Goal: Information Seeking & Learning: Find specific fact

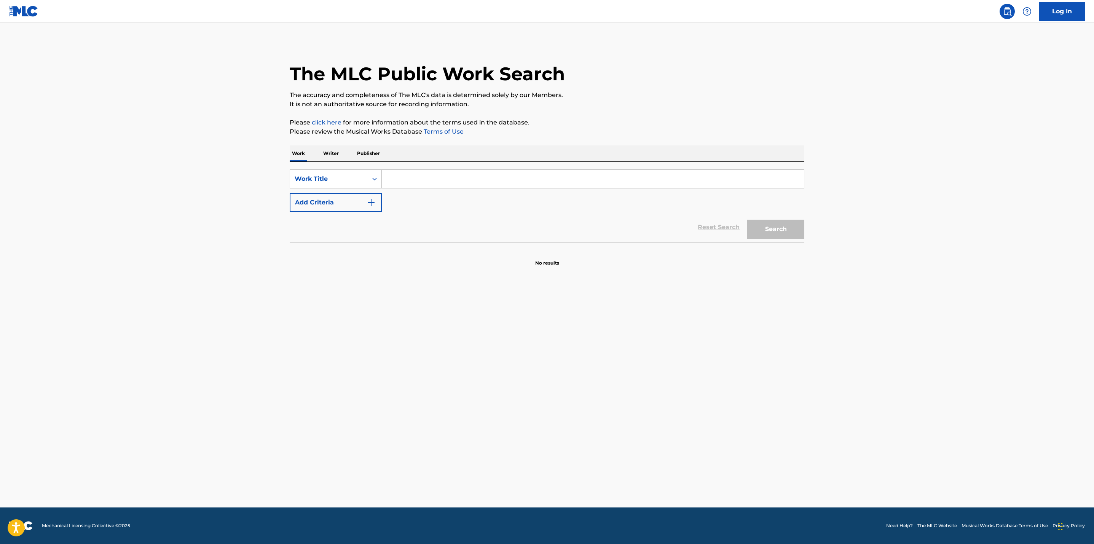
click at [409, 178] on input "Search Form" at bounding box center [593, 179] width 422 height 18
paste input "Neon Moon"
type input "Neon Moon"
click at [370, 201] on img "Search Form" at bounding box center [370, 202] width 9 height 9
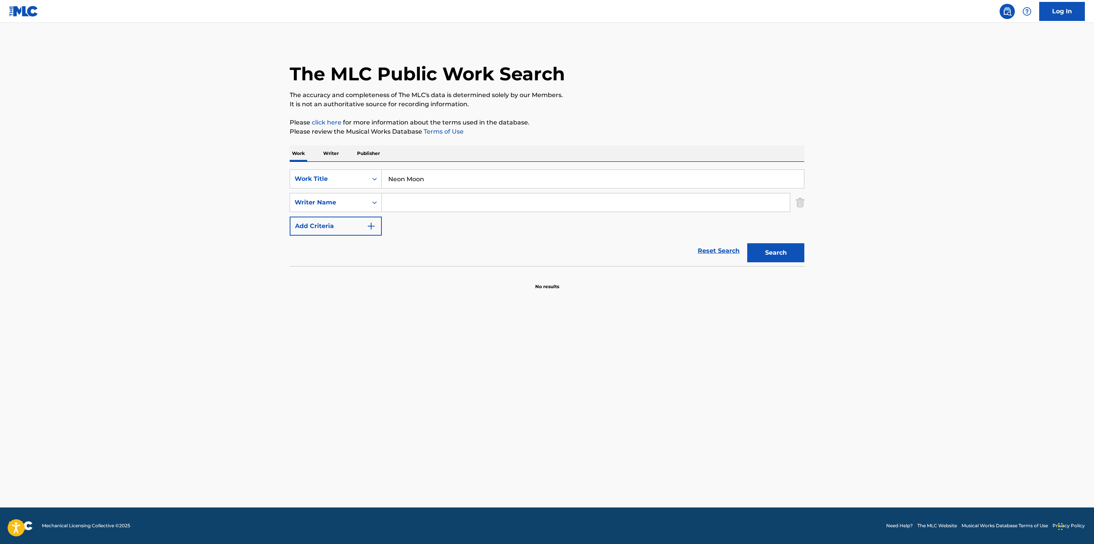
click at [415, 207] on input "Search Form" at bounding box center [586, 202] width 408 height 18
type input "[PERSON_NAME]"
click at [747, 243] on button "Search" at bounding box center [775, 252] width 57 height 19
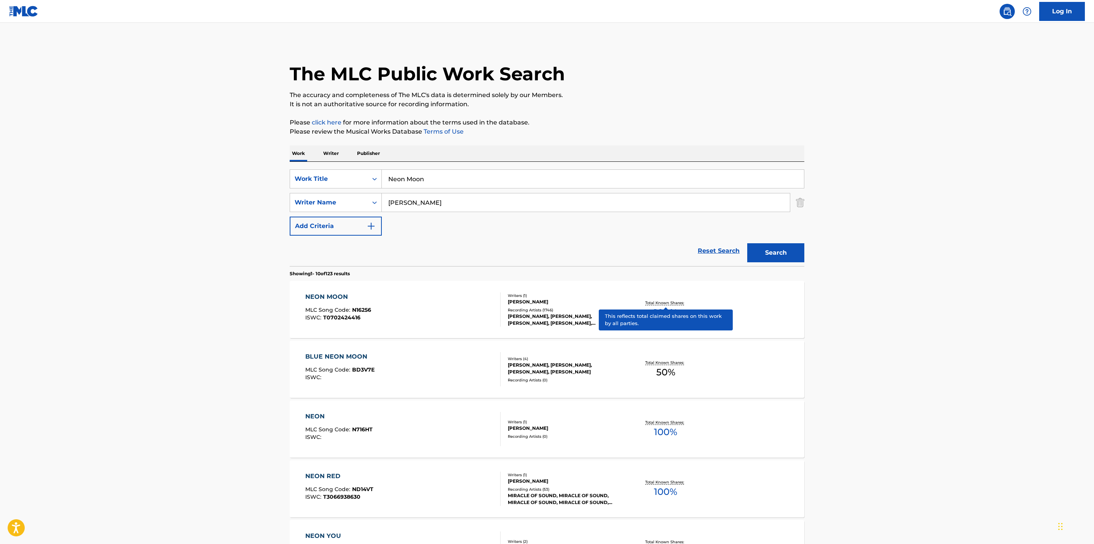
click at [666, 302] on p "Total Known Shares:" at bounding box center [665, 303] width 41 height 6
drag, startPoint x: 457, startPoint y: 177, endPoint x: 346, endPoint y: 180, distance: 110.8
click at [346, 180] on div "SearchWithCriteriacb48d0b4-4c47-4994-ab73-3ae774df62ef Work Title Neon Moon" at bounding box center [547, 178] width 514 height 19
paste input "Save a Horse (Ride a Cowboy)"
type input "Save a Horse (Ride a Cowboy)"
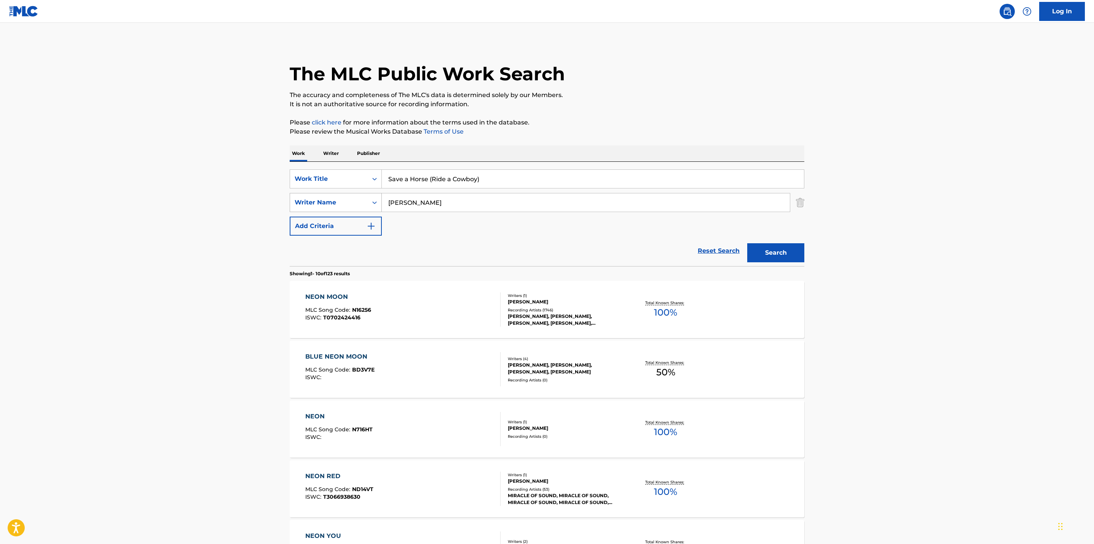
drag, startPoint x: 425, startPoint y: 204, endPoint x: 364, endPoint y: 202, distance: 60.5
click at [364, 202] on div "SearchWithCriteriaf6b803b7-c217-4e1f-ae88-9ee49a33e380 Writer Name [PERSON_NAME]" at bounding box center [547, 202] width 514 height 19
type input "[PERSON_NAME]"
click at [747, 243] on button "Search" at bounding box center [775, 252] width 57 height 19
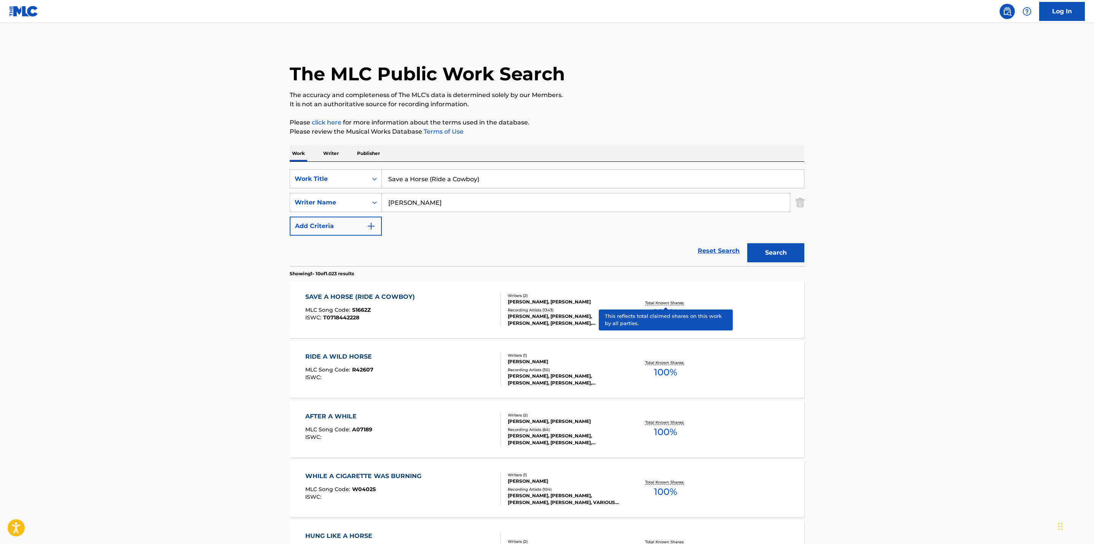
click at [662, 301] on p "Total Known Shares:" at bounding box center [665, 303] width 41 height 6
drag, startPoint x: 486, startPoint y: 177, endPoint x: 326, endPoint y: 172, distance: 160.6
click at [326, 172] on div "SearchWithCriteriacb48d0b4-4c47-4994-ab73-3ae774df62ef Work Title Save a Horse …" at bounding box center [547, 178] width 514 height 19
paste input "hould've Been a Cowboy"
type input "Should've Been a Cowboy"
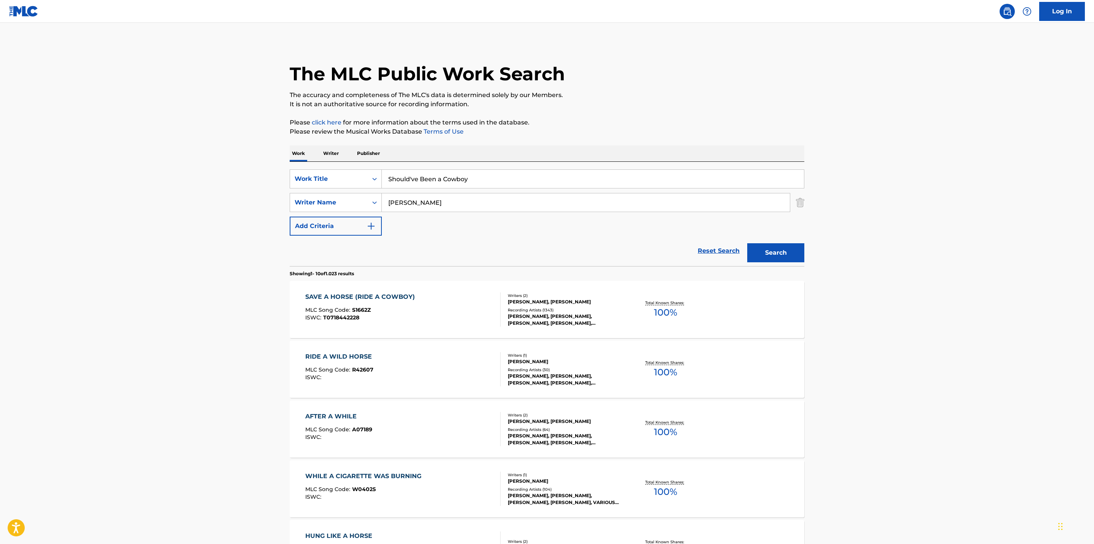
click at [224, 185] on main "The MLC Public Work Search The accuracy and completeness of The MLC's data is d…" at bounding box center [547, 471] width 1094 height 896
drag, startPoint x: 433, startPoint y: 197, endPoint x: 357, endPoint y: 194, distance: 75.4
click at [357, 194] on div "SearchWithCriteriaf6b803b7-c217-4e1f-ae88-9ee49a33e380 Writer Name [PERSON_NAME]" at bounding box center [547, 202] width 514 height 19
type input "[PERSON_NAME]"
click at [767, 249] on button "Search" at bounding box center [775, 252] width 57 height 19
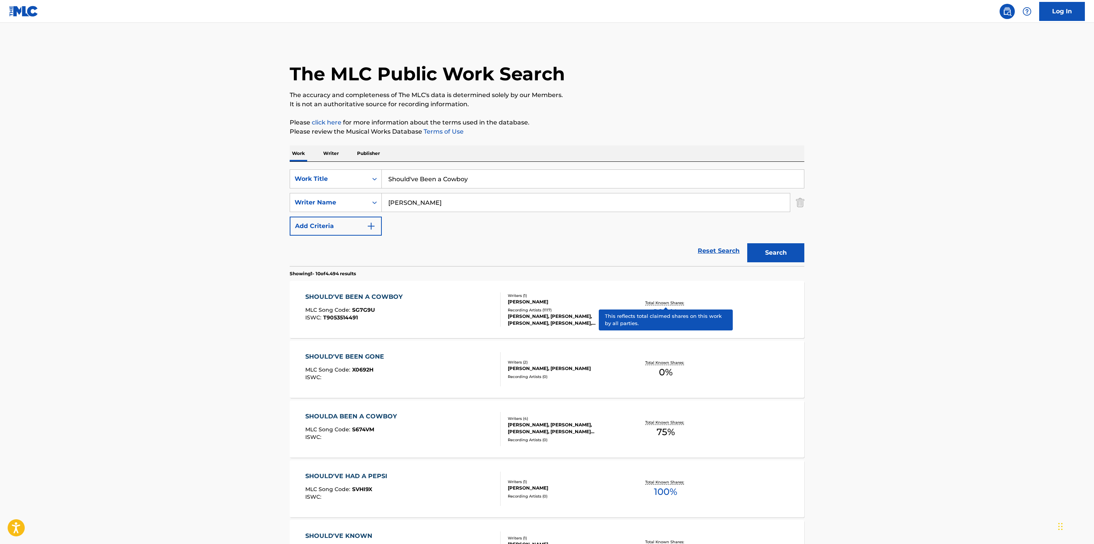
click at [661, 301] on p "Total Known Shares:" at bounding box center [665, 303] width 41 height 6
drag, startPoint x: 468, startPoint y: 176, endPoint x: 299, endPoint y: 163, distance: 169.4
click at [299, 163] on div "SearchWithCriteriacb48d0b4-4c47-4994-ab73-3ae774df62ef Work Title Should've Bee…" at bounding box center [547, 214] width 514 height 104
paste input "That Don't Impress Me Much"
type input "That Don't Impress Me Much"
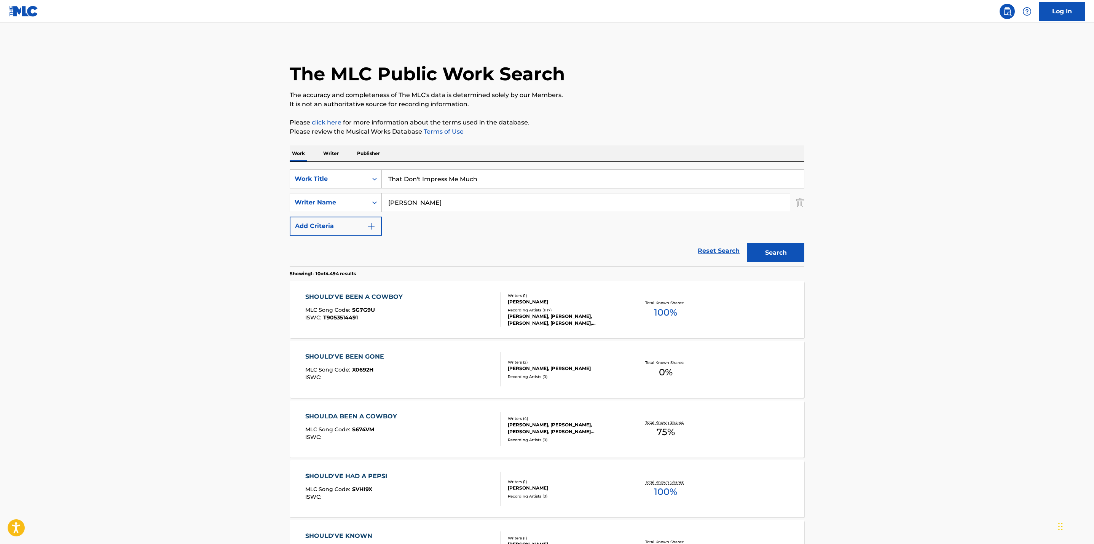
click at [239, 209] on main "The MLC Public Work Search The accuracy and completeness of The MLC's data is d…" at bounding box center [547, 471] width 1094 height 896
drag, startPoint x: 438, startPoint y: 201, endPoint x: 371, endPoint y: 197, distance: 67.4
click at [371, 197] on div "SearchWithCriteriaf6b803b7-c217-4e1f-ae88-9ee49a33e380 Writer Name [PERSON_NAME]" at bounding box center [547, 202] width 514 height 19
type input "[PERSON_NAME]"
click at [761, 251] on button "Search" at bounding box center [775, 252] width 57 height 19
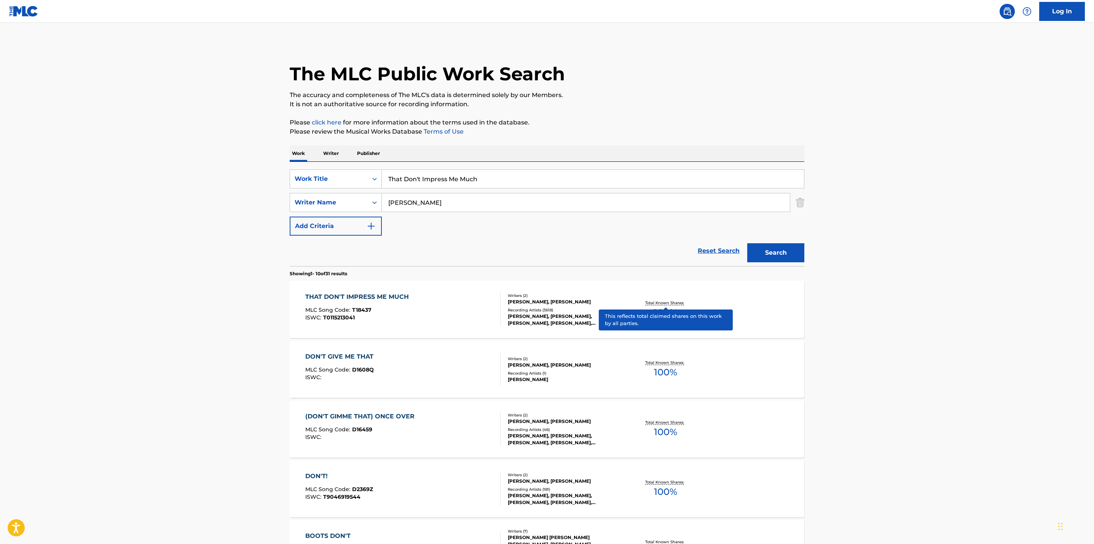
click at [664, 304] on p "Total Known Shares:" at bounding box center [665, 303] width 41 height 6
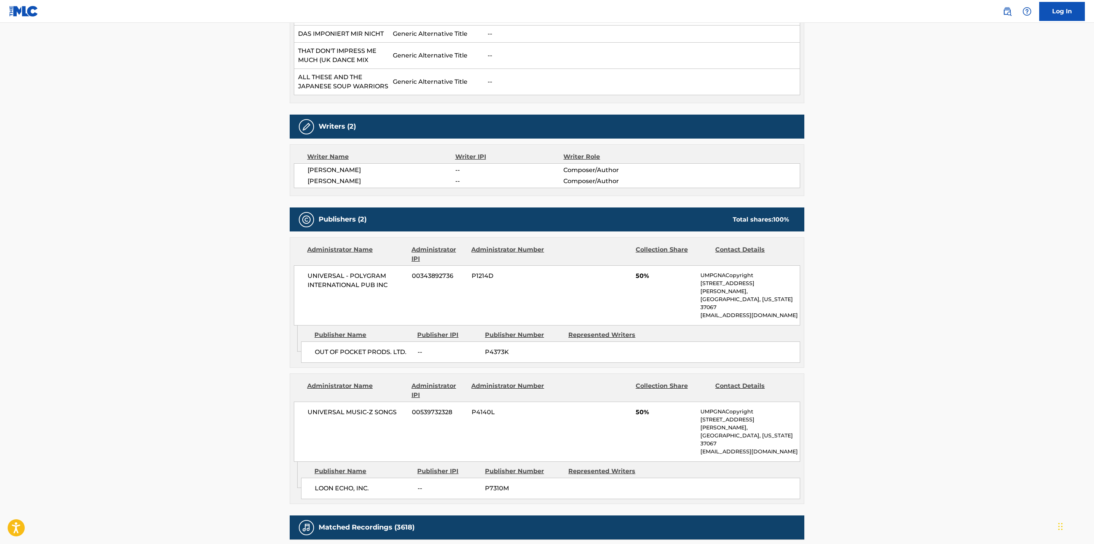
scroll to position [272, 0]
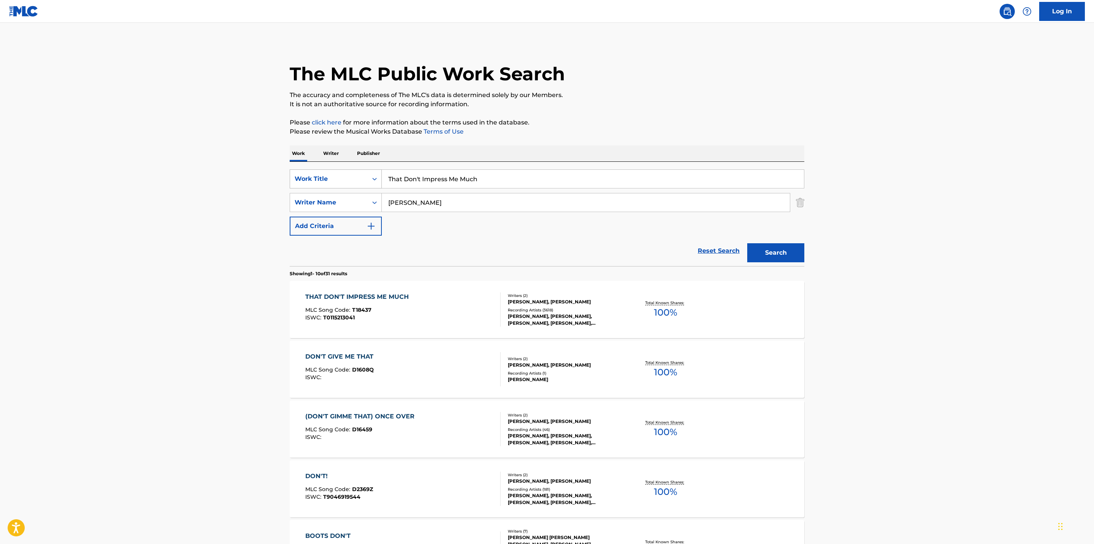
drag, startPoint x: 495, startPoint y: 173, endPoint x: 301, endPoint y: 172, distance: 194.8
click at [301, 172] on div "SearchWithCriteriacb48d0b4-4c47-4994-ab73-3ae774df62ef Work Title That Don't Im…" at bounding box center [547, 178] width 514 height 19
paste input "Driving My Life Away"
type input "Driving My Life Away"
drag, startPoint x: 366, startPoint y: 199, endPoint x: 346, endPoint y: 198, distance: 19.4
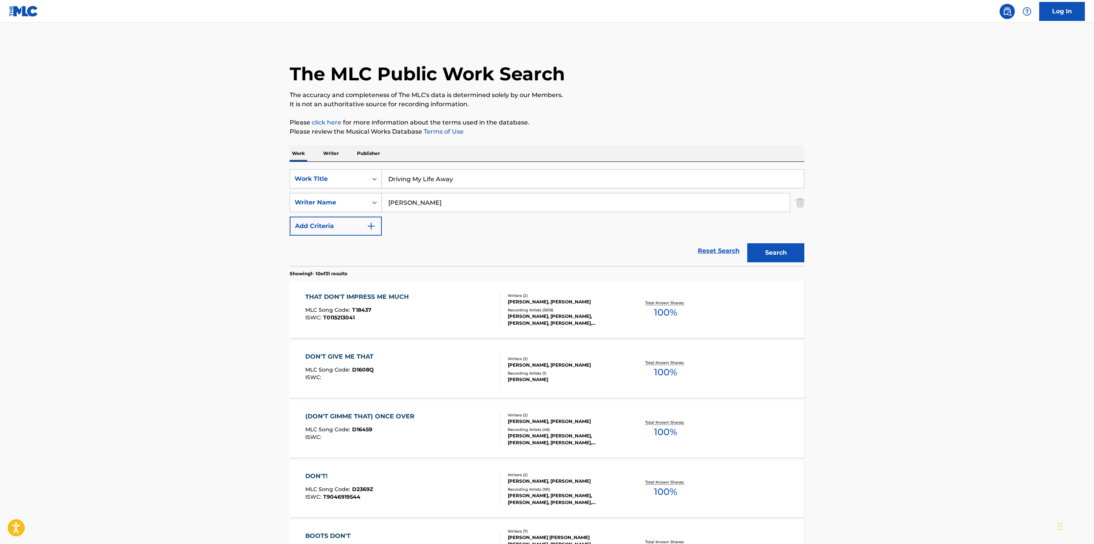
click at [346, 198] on div "SearchWithCriteriaf6b803b7-c217-4e1f-ae88-9ee49a33e380 Writer Name [PERSON_NAME]" at bounding box center [547, 202] width 514 height 19
type input "[PERSON_NAME]"
click at [747, 243] on button "Search" at bounding box center [775, 252] width 57 height 19
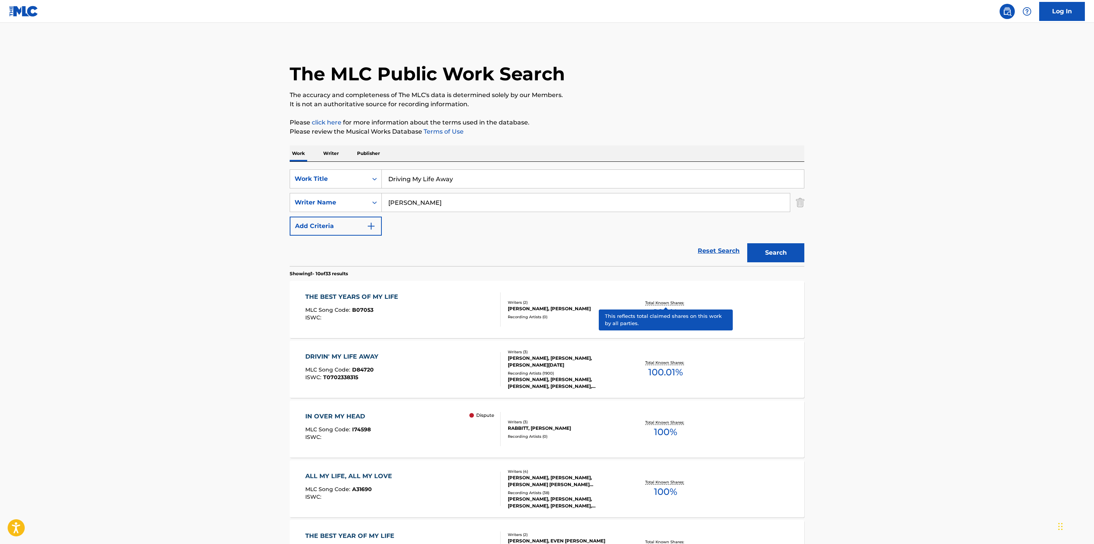
click at [670, 300] on p "Total Known Shares:" at bounding box center [665, 303] width 41 height 6
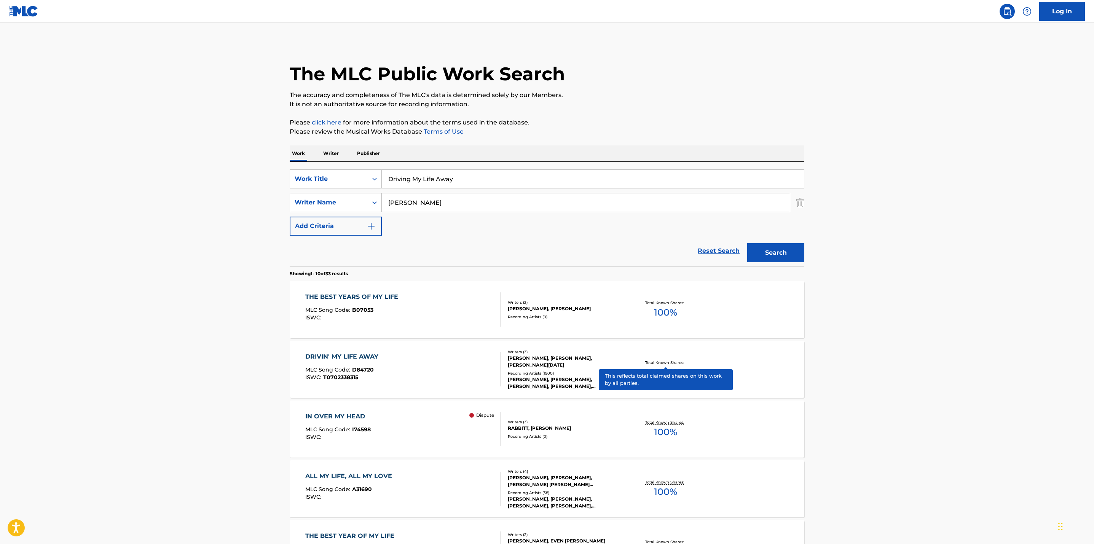
click at [657, 361] on p "Total Known Shares:" at bounding box center [665, 363] width 41 height 6
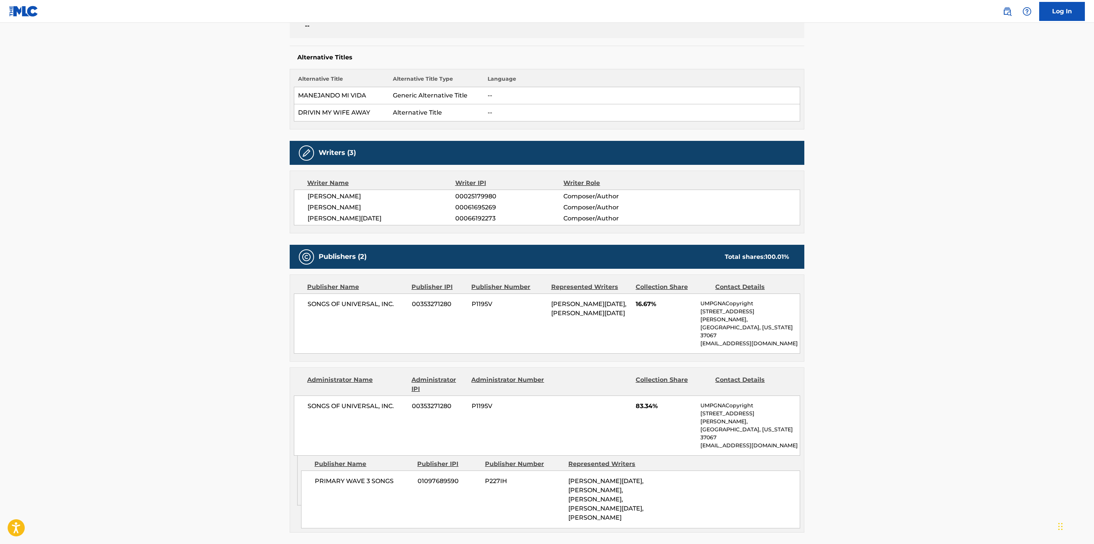
scroll to position [254, 0]
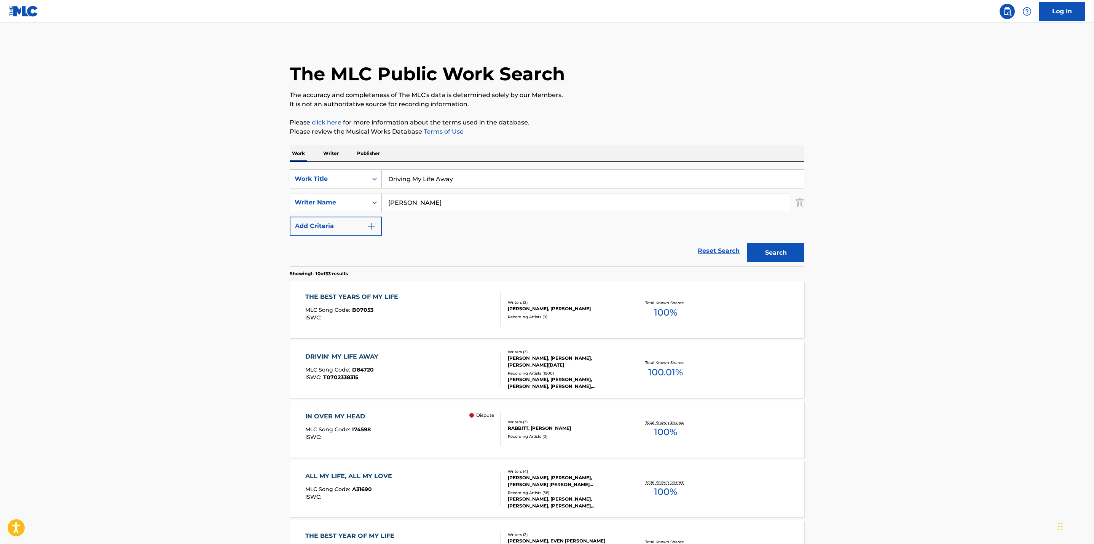
drag, startPoint x: 344, startPoint y: 165, endPoint x: 291, endPoint y: 156, distance: 52.9
click at [291, 156] on div "Work Writer Publisher SearchWithCriteriacb48d0b4-4c47-4994-ab73-3ae774df62ef Wo…" at bounding box center [547, 529] width 514 height 769
paste input "You're Still the One"
type input "You're Still the One"
drag, startPoint x: 415, startPoint y: 201, endPoint x: 353, endPoint y: 195, distance: 62.3
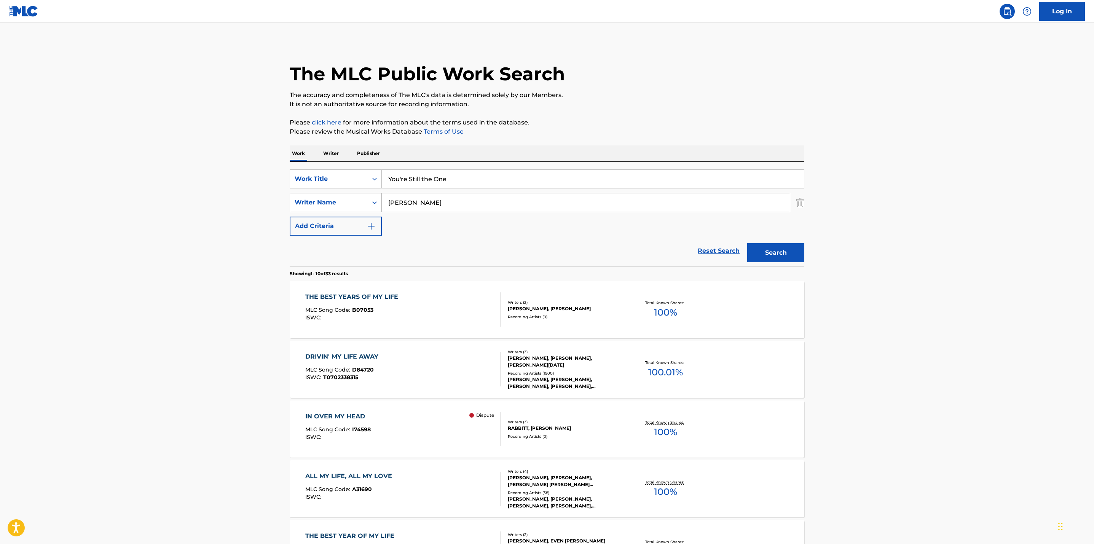
click at [353, 195] on div "SearchWithCriteriaf6b803b7-c217-4e1f-ae88-9ee49a33e380 Writer Name [PERSON_NAME]" at bounding box center [547, 202] width 514 height 19
type input "[PERSON_NAME]"
click at [747, 243] on button "Search" at bounding box center [775, 252] width 57 height 19
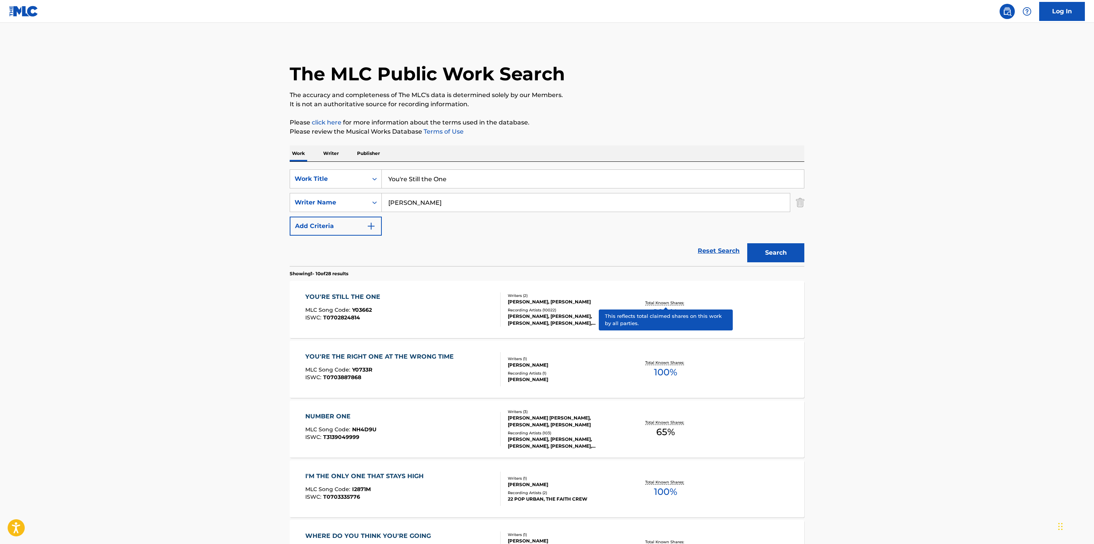
click at [670, 300] on p "Total Known Shares:" at bounding box center [665, 303] width 41 height 6
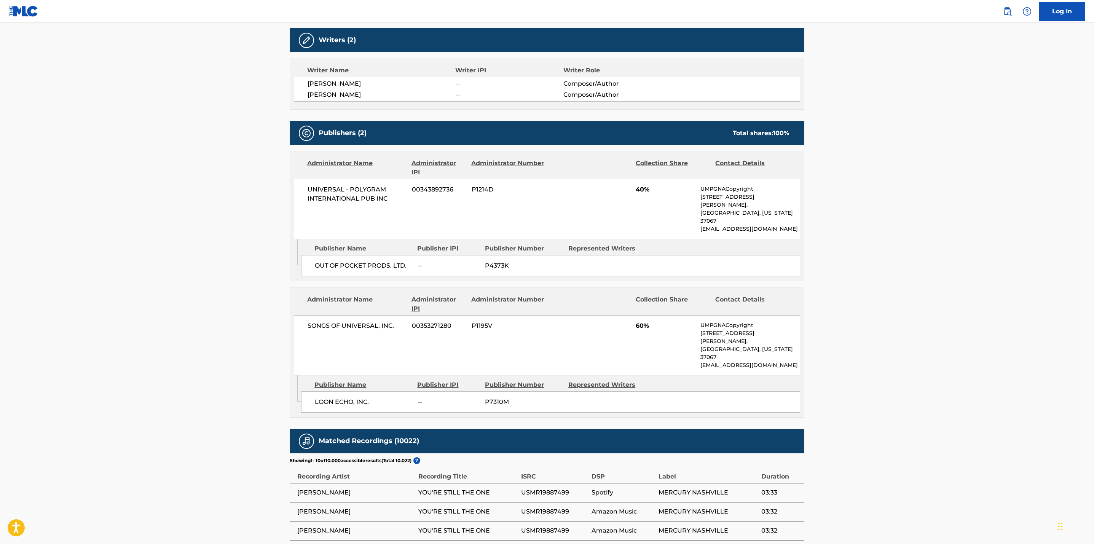
scroll to position [241, 0]
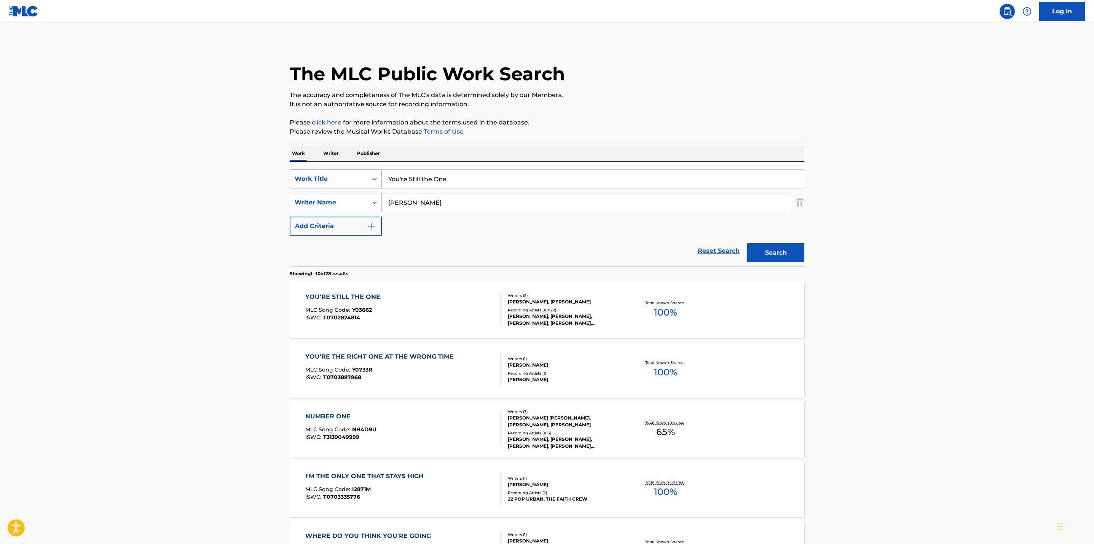
drag, startPoint x: 459, startPoint y: 179, endPoint x: 328, endPoint y: 170, distance: 132.0
click at [328, 170] on div "SearchWithCriteriacb48d0b4-4c47-4994-ab73-3ae774df62ef Work Title You're Still …" at bounding box center [547, 178] width 514 height 19
paste input "Any Man of Mi"
type input "Any Man of Mine"
click at [778, 251] on button "Search" at bounding box center [775, 252] width 57 height 19
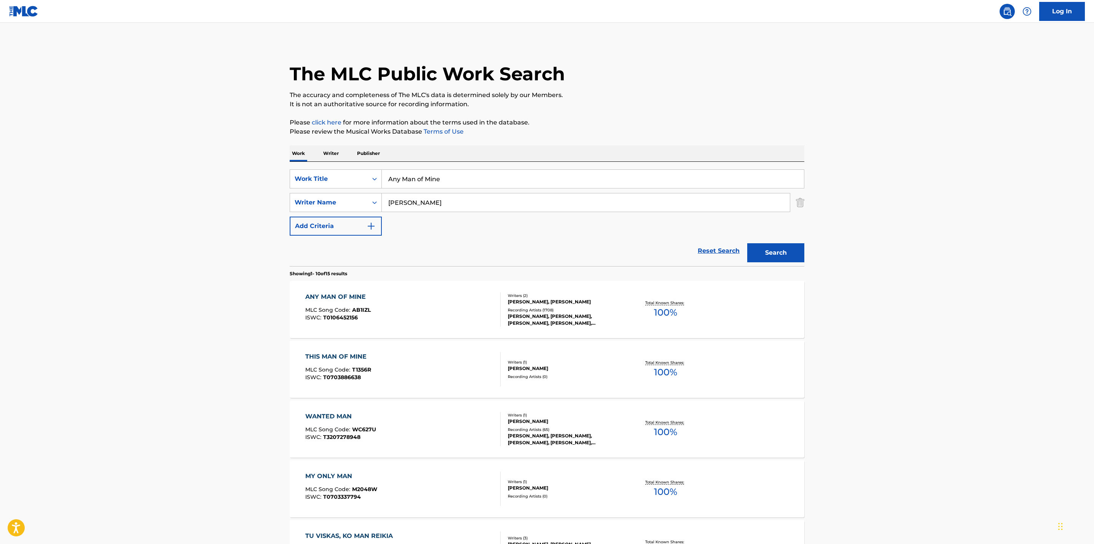
click at [659, 298] on div "Total Known Shares: 100 %" at bounding box center [665, 309] width 86 height 23
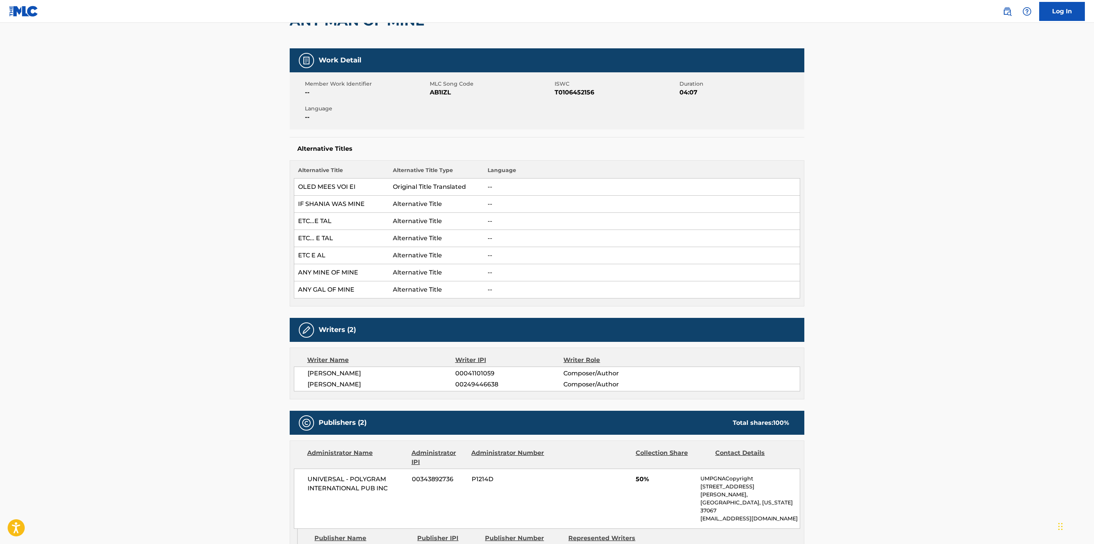
scroll to position [33, 0]
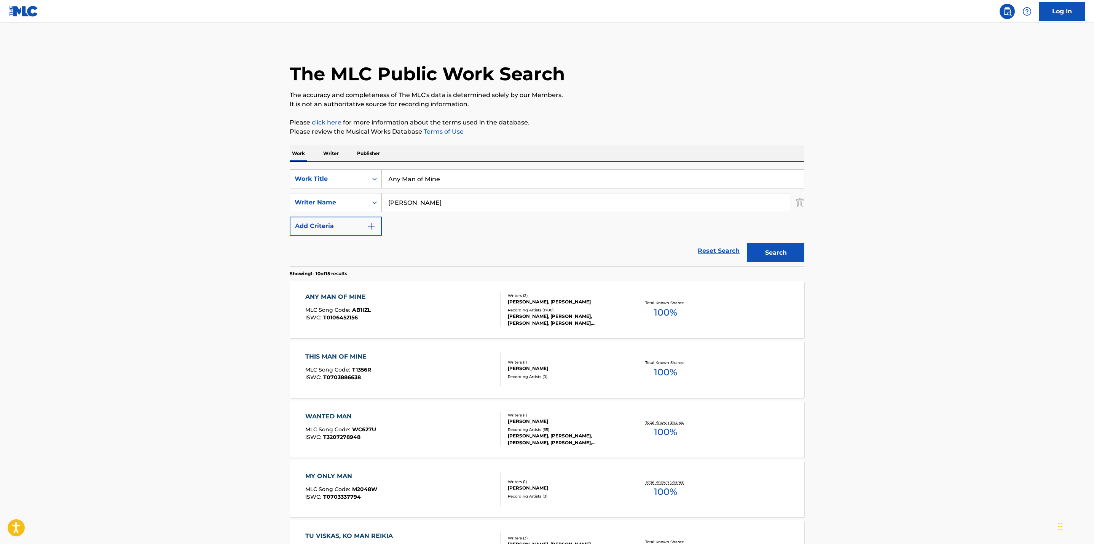
drag, startPoint x: 398, startPoint y: 174, endPoint x: 332, endPoint y: 167, distance: 66.6
click at [332, 167] on div "SearchWithCriteriacb48d0b4-4c47-4994-ab73-3ae774df62ef Work Title Any Man of Mi…" at bounding box center [547, 214] width 514 height 104
paste input "I Still Believe In You"
type input "I Still Believe In You"
click at [217, 182] on main "The MLC Public Work Search The accuracy and completeness of The MLC's data is d…" at bounding box center [547, 471] width 1094 height 896
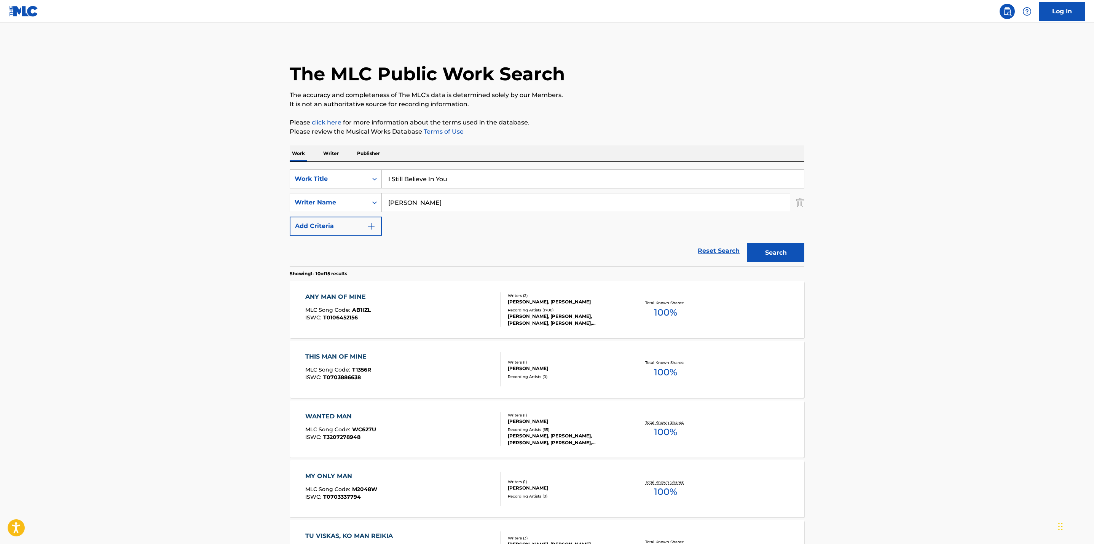
drag, startPoint x: 422, startPoint y: 201, endPoint x: 259, endPoint y: 172, distance: 165.2
click at [259, 172] on main "The MLC Public Work Search The accuracy and completeness of The MLC's data is d…" at bounding box center [547, 471] width 1094 height 896
type input "[PERSON_NAME]"
click at [747, 243] on button "Search" at bounding box center [775, 252] width 57 height 19
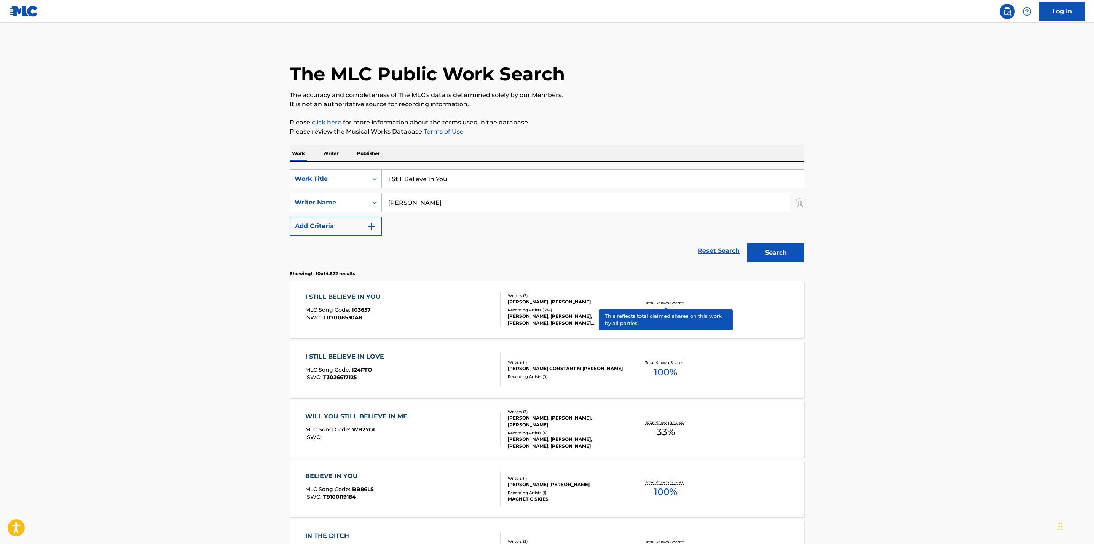
click at [656, 300] on p "Total Known Shares:" at bounding box center [665, 303] width 41 height 6
drag, startPoint x: 478, startPoint y: 177, endPoint x: 299, endPoint y: 170, distance: 179.0
click at [299, 170] on div "SearchWithCriteriacb48d0b4-4c47-4994-ab73-3ae774df62ef Work Title I Still Belie…" at bounding box center [547, 178] width 514 height 19
paste input "The Dance"
type input "The Dance"
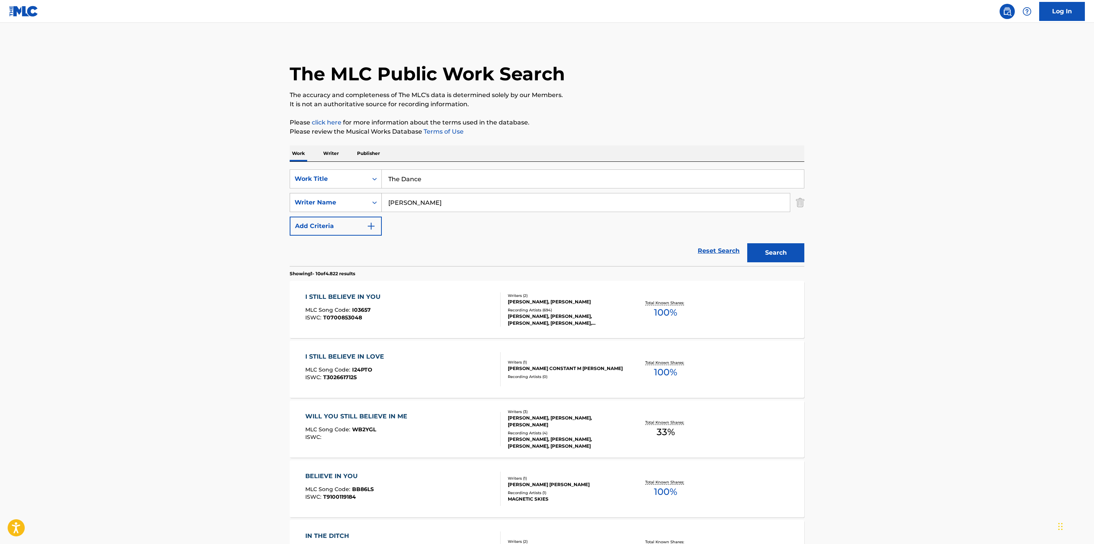
drag, startPoint x: 406, startPoint y: 208, endPoint x: 344, endPoint y: 206, distance: 62.0
click at [344, 206] on div "SearchWithCriteriaf6b803b7-c217-4e1f-ae88-9ee49a33e380 Writer Name [PERSON_NAME]" at bounding box center [547, 202] width 514 height 19
type input "[PERSON_NAME]"
click at [765, 250] on button "Search" at bounding box center [775, 252] width 57 height 19
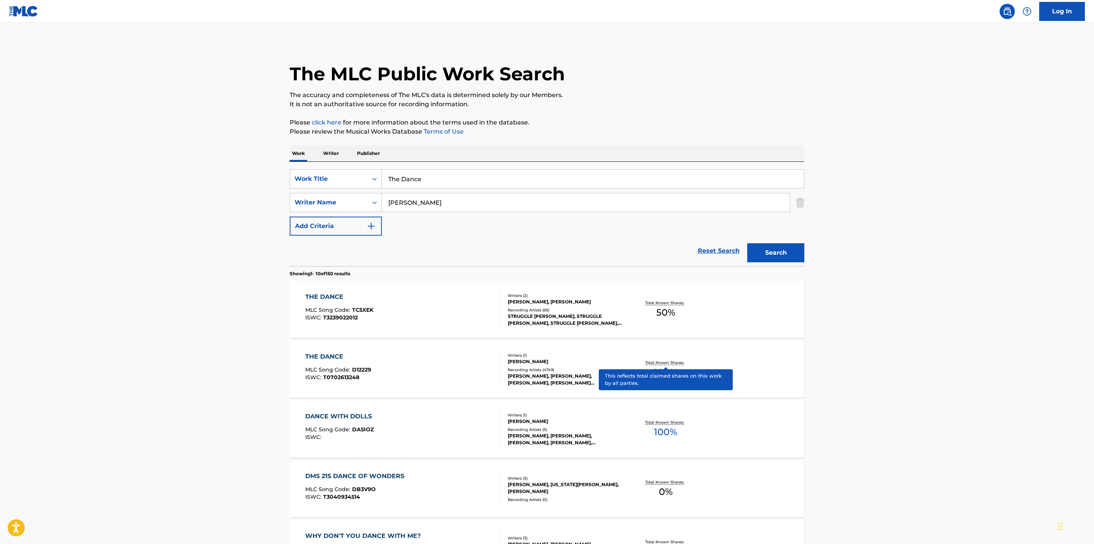
click at [666, 363] on p "Total Known Shares:" at bounding box center [665, 363] width 41 height 6
drag, startPoint x: 423, startPoint y: 173, endPoint x: 330, endPoint y: 165, distance: 93.6
click at [330, 165] on div "SearchWithCriteriacb48d0b4-4c47-4994-ab73-3ae774df62ef Work Title The Dance Sea…" at bounding box center [547, 214] width 514 height 104
paste input "Bless the Broken Road"
type input "Bless the Broken Road"
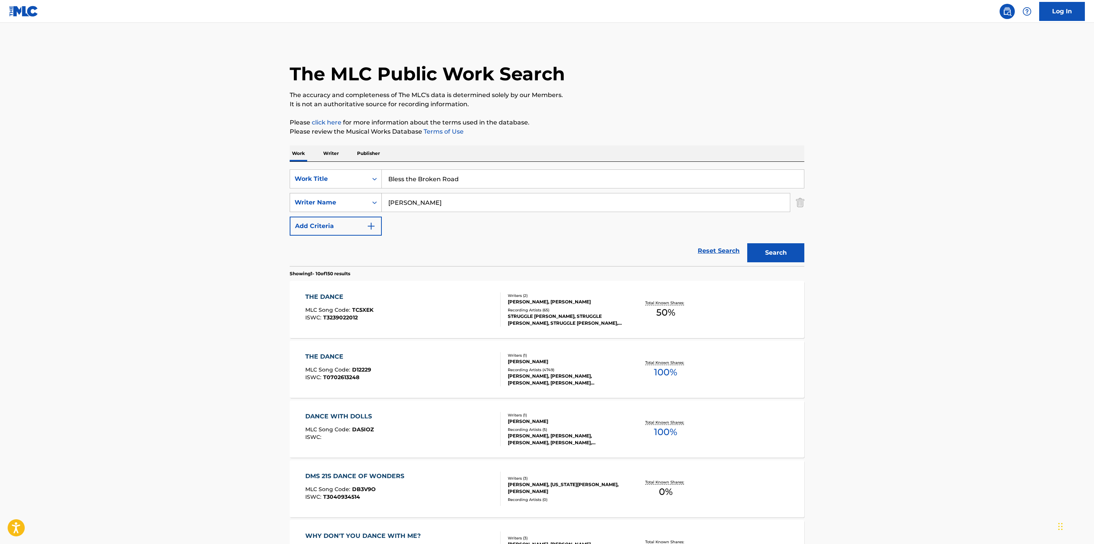
drag, startPoint x: 407, startPoint y: 199, endPoint x: 333, endPoint y: 194, distance: 73.6
click at [333, 194] on div "SearchWithCriteriaf6b803b7-c217-4e1f-ae88-9ee49a33e380 Writer Name [PERSON_NAME]" at bounding box center [547, 202] width 514 height 19
type input "[PERSON_NAME]"
click at [760, 257] on button "Search" at bounding box center [775, 252] width 57 height 19
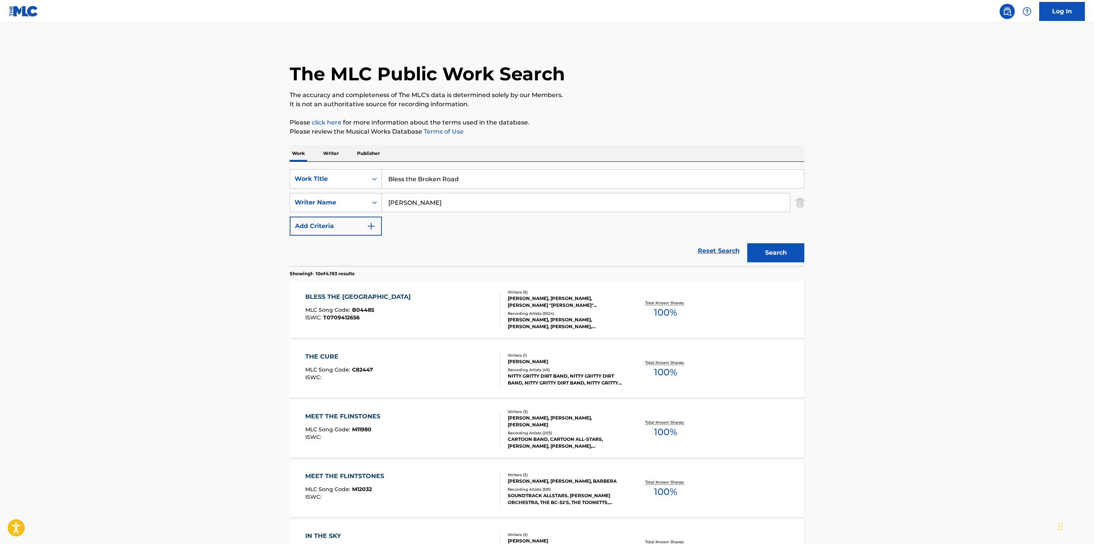
click at [668, 294] on div "BLESS THE BROKEN ROAD MLC Song Code : B04485 ISWC : T0709412656 Writers ( 5 ) […" at bounding box center [547, 309] width 514 height 57
click at [479, 185] on input "Bless the Broken Road" at bounding box center [593, 179] width 422 height 18
drag, startPoint x: 479, startPoint y: 175, endPoint x: 333, endPoint y: 174, distance: 146.1
click at [333, 174] on div "SearchWithCriteriacb48d0b4-4c47-4994-ab73-3ae774df62ef Work Title Bless the Bro…" at bounding box center [547, 178] width 514 height 19
paste input "efore He Cheats"
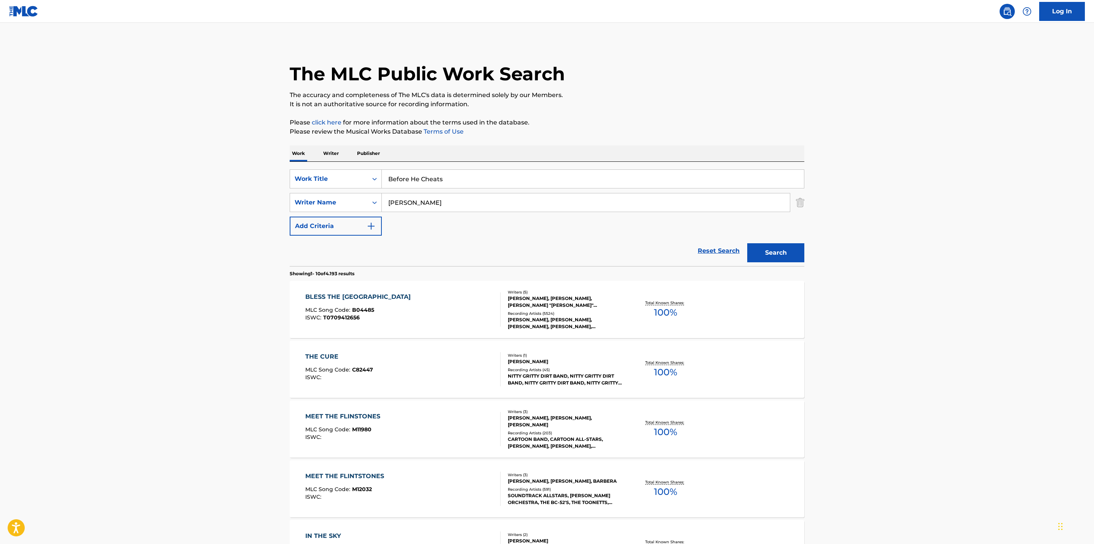
type input "Before He Cheats"
drag, startPoint x: 428, startPoint y: 203, endPoint x: 338, endPoint y: 199, distance: 90.3
click at [338, 199] on div "SearchWithCriteriaf6b803b7-c217-4e1f-ae88-9ee49a33e380 Writer Name [PERSON_NAME]" at bounding box center [547, 202] width 514 height 19
type input "[PERSON_NAME]"
click at [747, 243] on button "Search" at bounding box center [775, 252] width 57 height 19
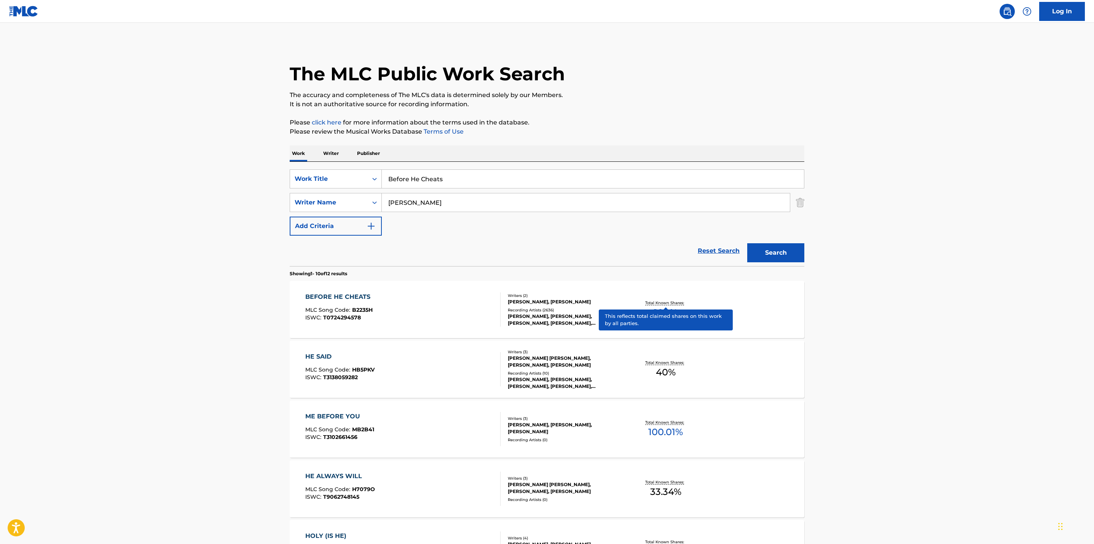
click at [666, 300] on p "Total Known Shares:" at bounding box center [665, 303] width 41 height 6
drag, startPoint x: 462, startPoint y: 181, endPoint x: 351, endPoint y: 158, distance: 113.1
click at [351, 158] on div "Work Writer Publisher SearchWithCriteriacb48d0b4-4c47-4994-ab73-3ae774df62ef Wo…" at bounding box center [547, 529] width 514 height 769
paste input "[PERSON_NAME], Take the Wheel"
type input "[PERSON_NAME], Take the Wheel"
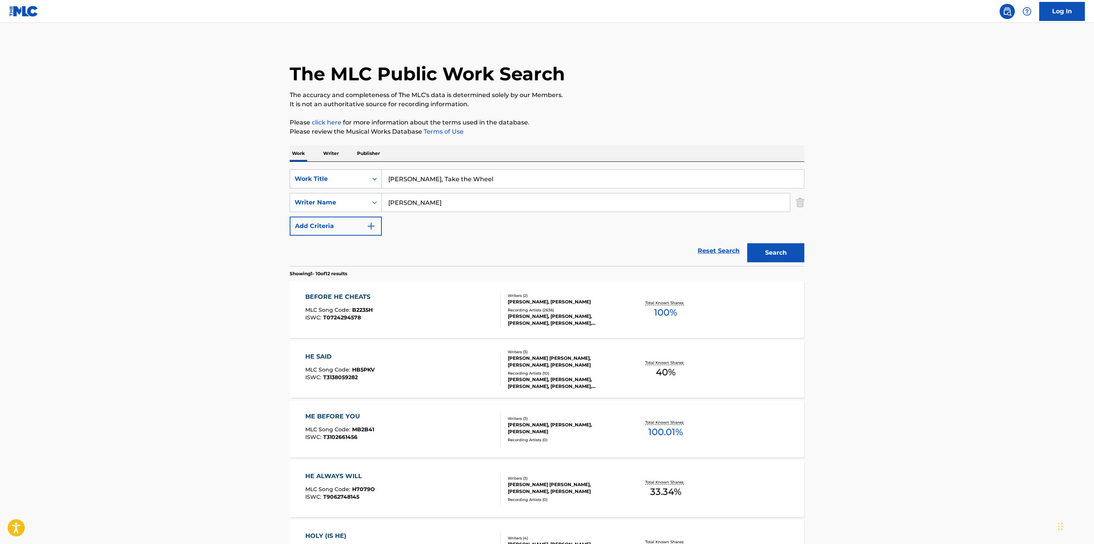
drag, startPoint x: 438, startPoint y: 206, endPoint x: 318, endPoint y: 186, distance: 120.7
click at [318, 186] on div "SearchWithCriteriacb48d0b4-4c47-4994-ab73-3ae774df62ef Work Title [PERSON_NAME]…" at bounding box center [547, 202] width 514 height 66
type input "[PERSON_NAME]"
click at [747, 243] on button "Search" at bounding box center [775, 252] width 57 height 19
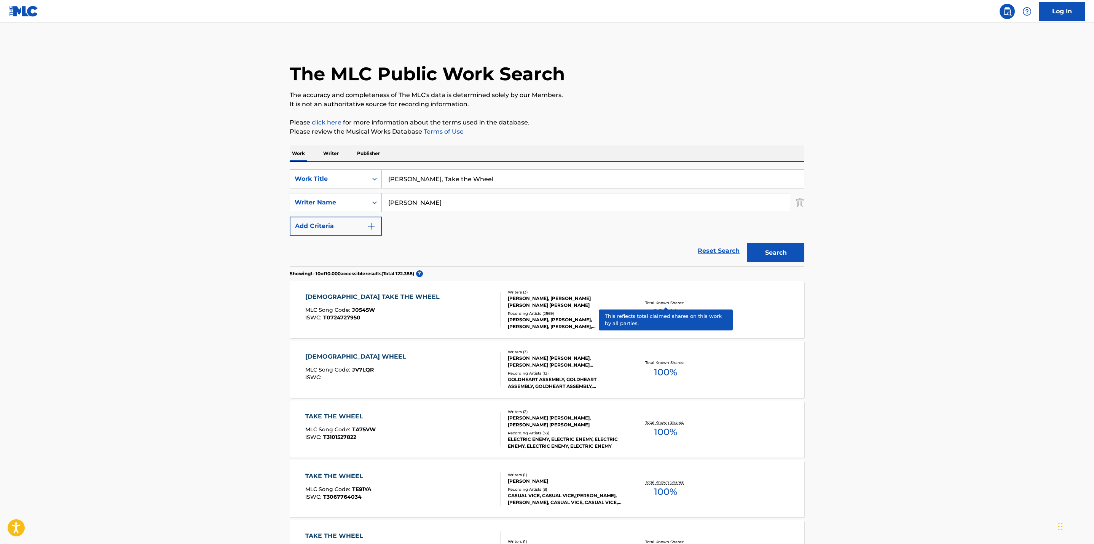
click at [676, 301] on p "Total Known Shares:" at bounding box center [665, 303] width 41 height 6
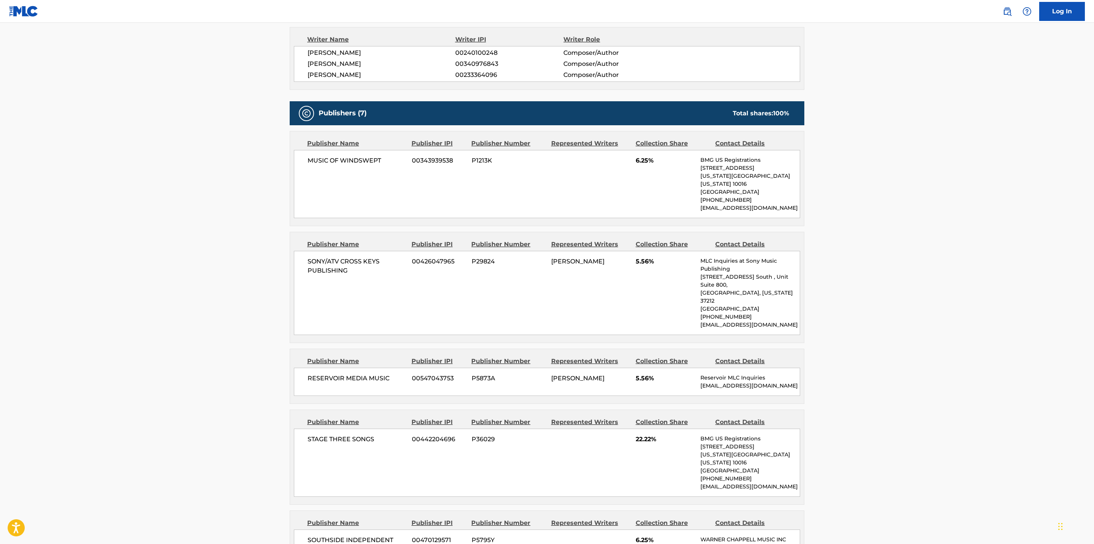
scroll to position [91, 0]
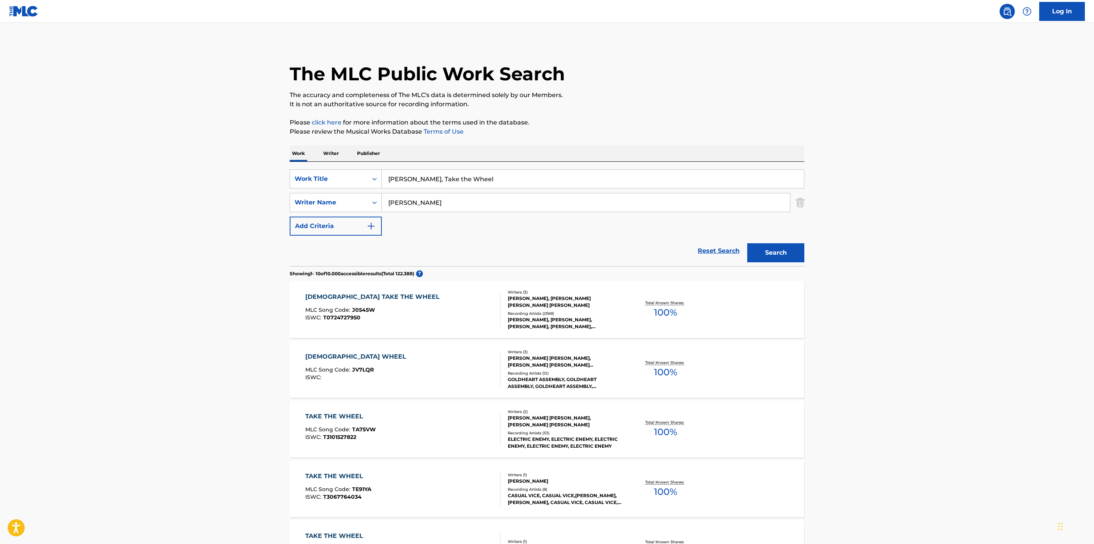
drag, startPoint x: 478, startPoint y: 176, endPoint x: 250, endPoint y: 162, distance: 228.3
click at [250, 162] on main "The MLC Public Work Search The accuracy and completeness of The MLC's data is d…" at bounding box center [547, 471] width 1094 height 896
paste input "[PERSON_NAME] [PERSON_NAME]"
type input "[PERSON_NAME] [PERSON_NAME]"
drag, startPoint x: 369, startPoint y: 199, endPoint x: 309, endPoint y: 197, distance: 59.8
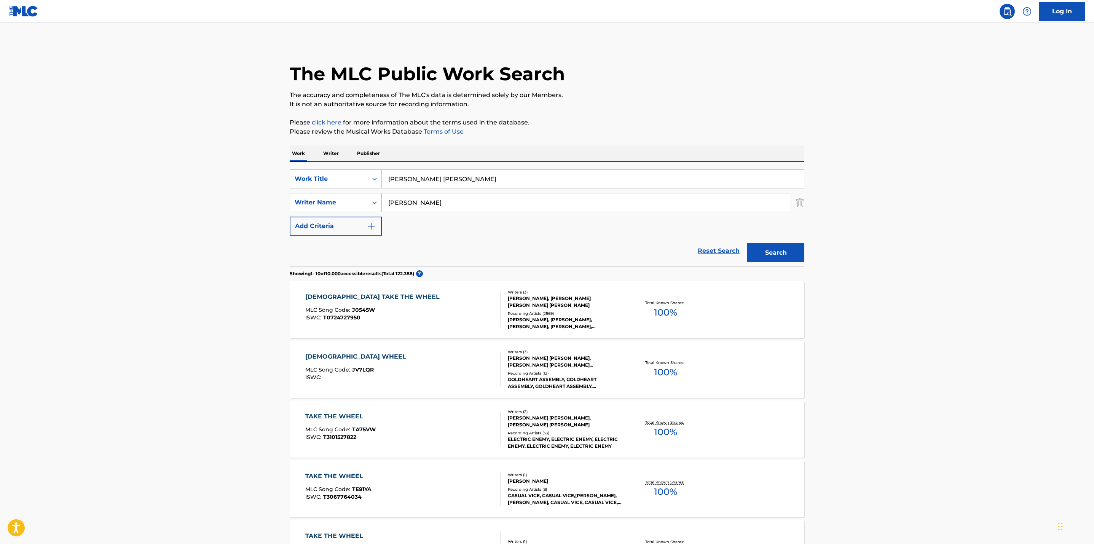
click at [309, 197] on div "SearchWithCriteriaf6b803b7-c217-4e1f-ae88-9ee49a33e380 Writer Name [PERSON_NAME]" at bounding box center [547, 202] width 514 height 19
type input "[PERSON_NAME]"
click at [747, 243] on button "Search" at bounding box center [775, 252] width 57 height 19
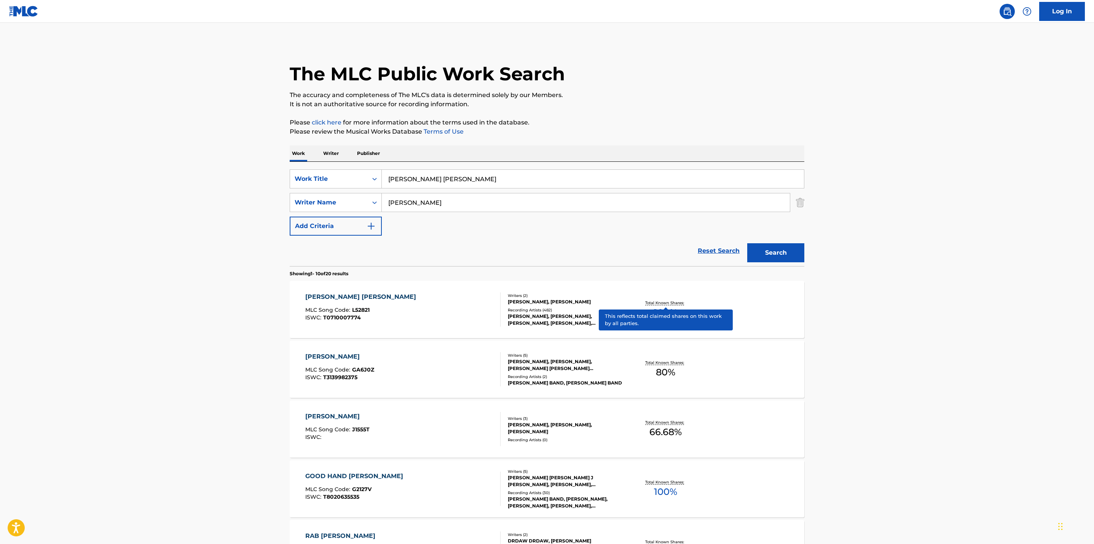
click at [661, 302] on p "Total Known Shares:" at bounding box center [665, 303] width 41 height 6
drag, startPoint x: 452, startPoint y: 184, endPoint x: 317, endPoint y: 171, distance: 136.4
click at [317, 171] on div "SearchWithCriteriacb48d0b4-4c47-4994-ab73-3ae774df62ef Work Title [PERSON_NAME]…" at bounding box center [547, 178] width 514 height 19
paste input "One More Last Chanc"
type input "One More Last Chance"
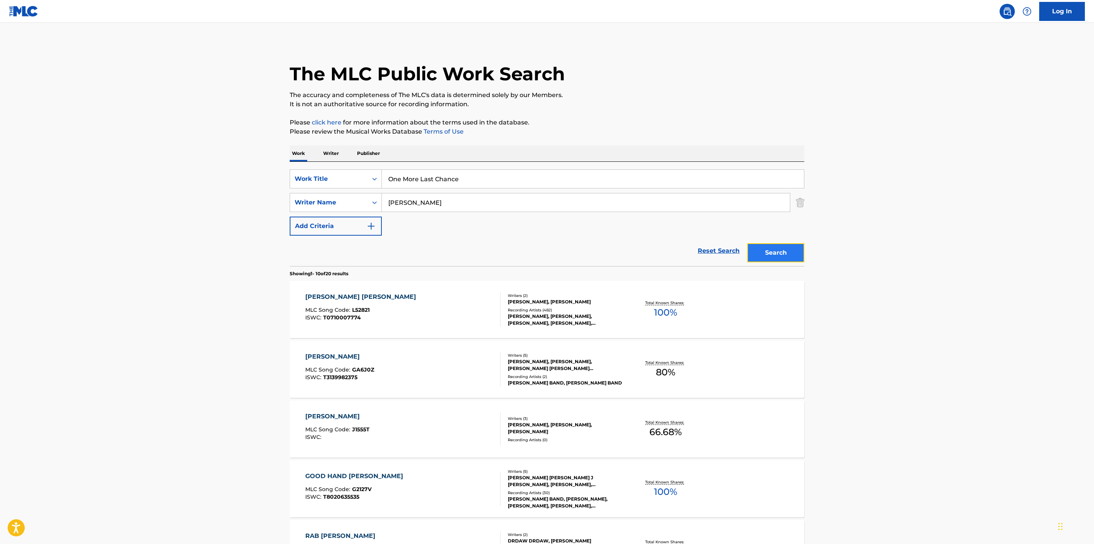
click at [789, 252] on button "Search" at bounding box center [775, 252] width 57 height 19
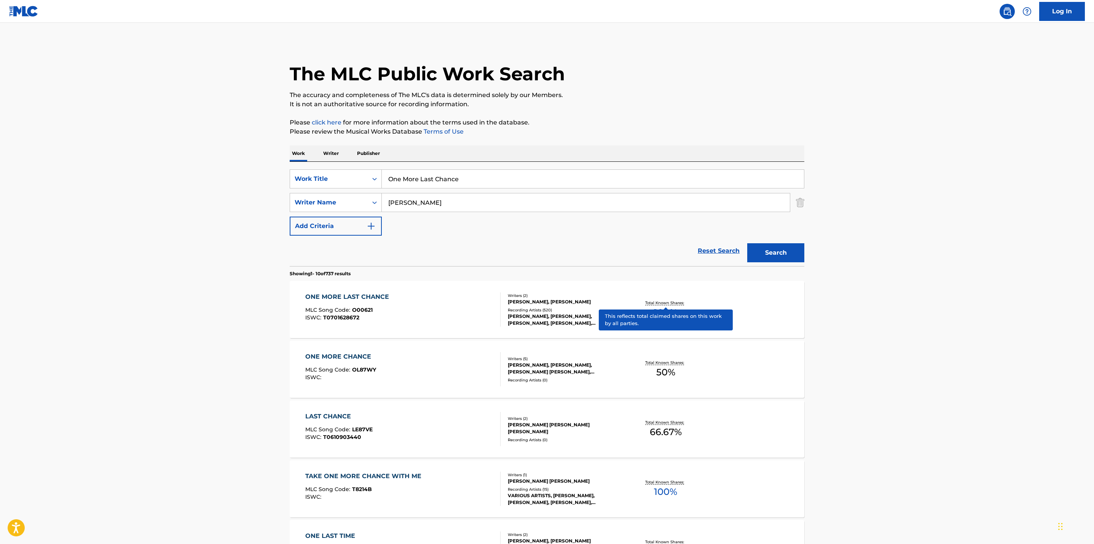
click at [667, 304] on p "Total Known Shares:" at bounding box center [665, 303] width 41 height 6
drag, startPoint x: 407, startPoint y: 177, endPoint x: 328, endPoint y: 181, distance: 79.2
click at [328, 181] on div "SearchWithCriteriacb48d0b4-4c47-4994-ab73-3ae774df62ef Work Title One More Last…" at bounding box center [547, 178] width 514 height 19
paste input "Friends in Low Places"
type input "Friends in Low Places"
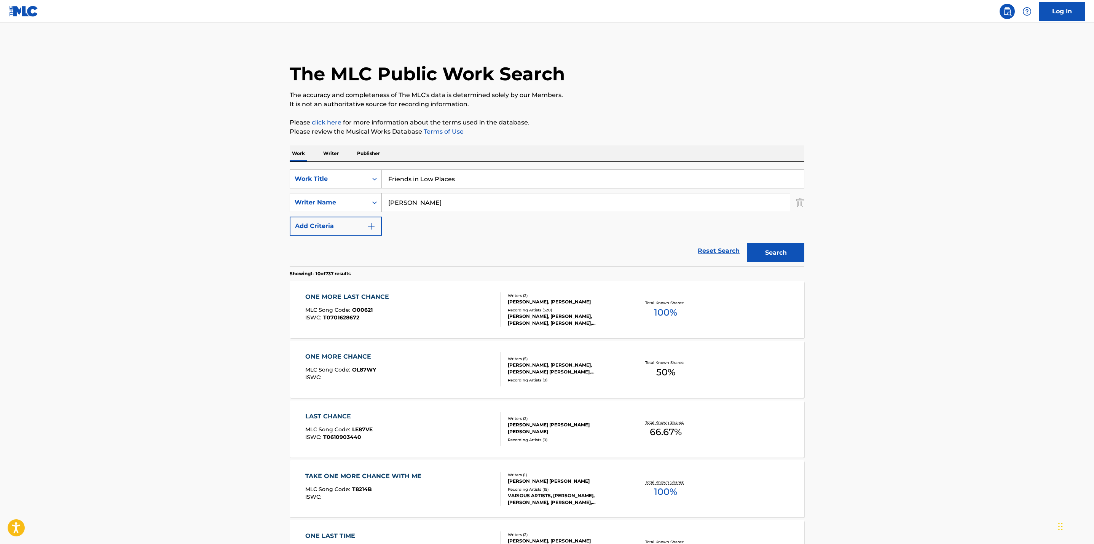
drag, startPoint x: 418, startPoint y: 199, endPoint x: 320, endPoint y: 201, distance: 98.2
click at [320, 201] on div "SearchWithCriteriaf6b803b7-c217-4e1f-ae88-9ee49a33e380 Writer Name [PERSON_NAME]" at bounding box center [547, 202] width 514 height 19
type input "[PERSON_NAME]"
click at [778, 250] on button "Search" at bounding box center [775, 252] width 57 height 19
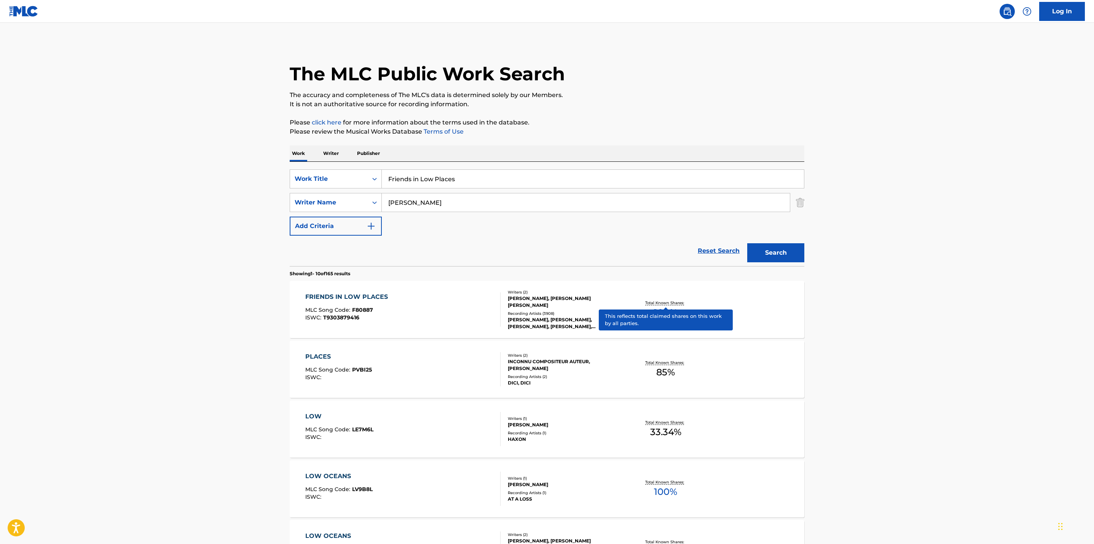
click at [669, 300] on p "Total Known Shares:" at bounding box center [665, 303] width 41 height 6
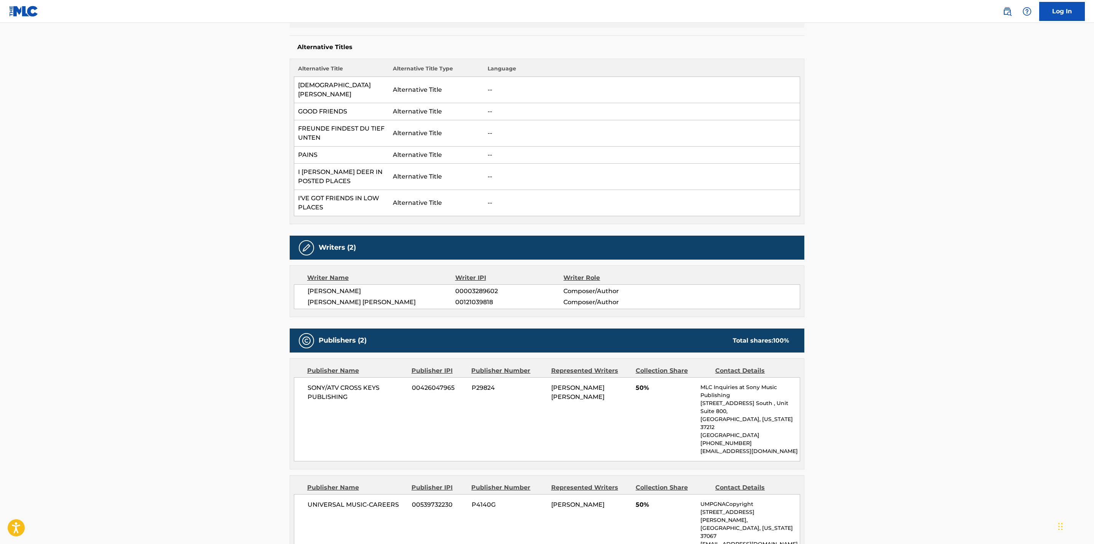
scroll to position [193, 0]
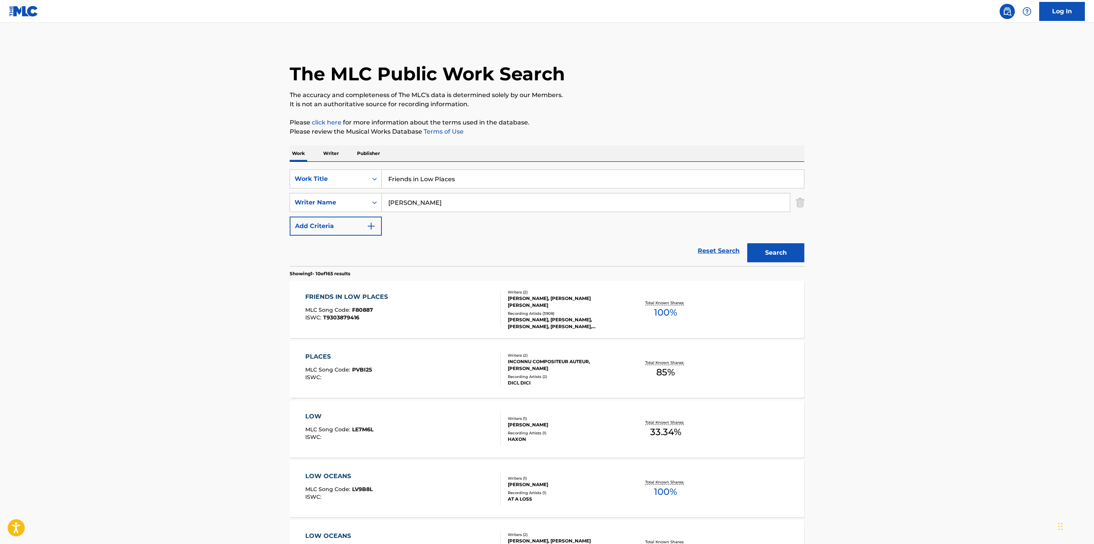
drag, startPoint x: 477, startPoint y: 172, endPoint x: 367, endPoint y: 164, distance: 110.6
click at [367, 164] on div "SearchWithCriteriacb48d0b4-4c47-4994-ab73-3ae774df62ef Work Title Friends in Lo…" at bounding box center [547, 214] width 514 height 104
paste input "Before He Cheat"
type input "Before He Cheats"
drag, startPoint x: 430, startPoint y: 205, endPoint x: 334, endPoint y: 196, distance: 97.1
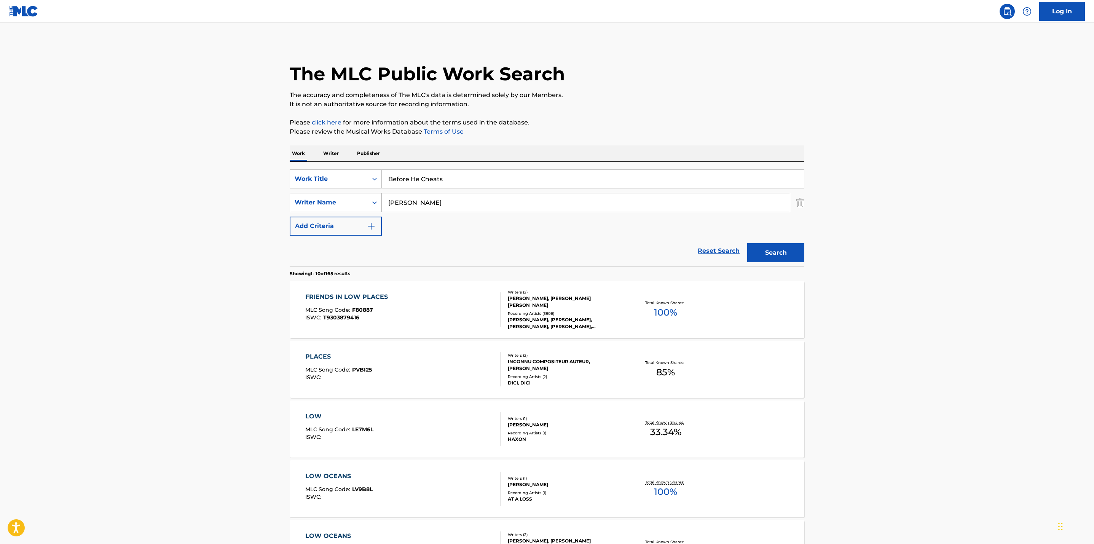
click at [334, 196] on div "SearchWithCriteriaf6b803b7-c217-4e1f-ae88-9ee49a33e380 Writer Name [PERSON_NAME]" at bounding box center [547, 202] width 514 height 19
click at [747, 243] on button "Search" at bounding box center [775, 252] width 57 height 19
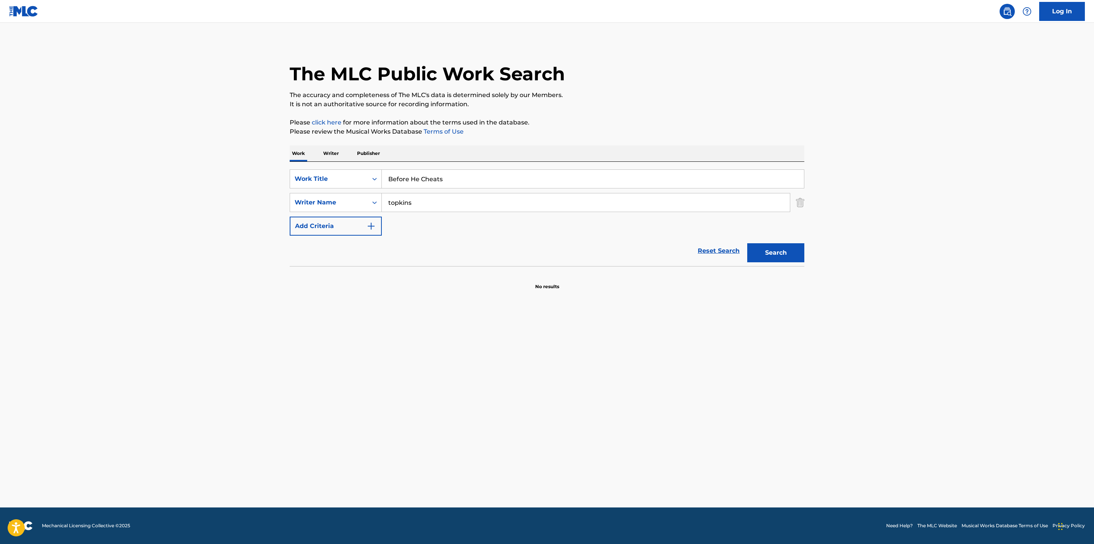
click at [394, 203] on input "topkins" at bounding box center [586, 202] width 408 height 18
type input "[PERSON_NAME]"
click at [747, 243] on button "Search" at bounding box center [775, 252] width 57 height 19
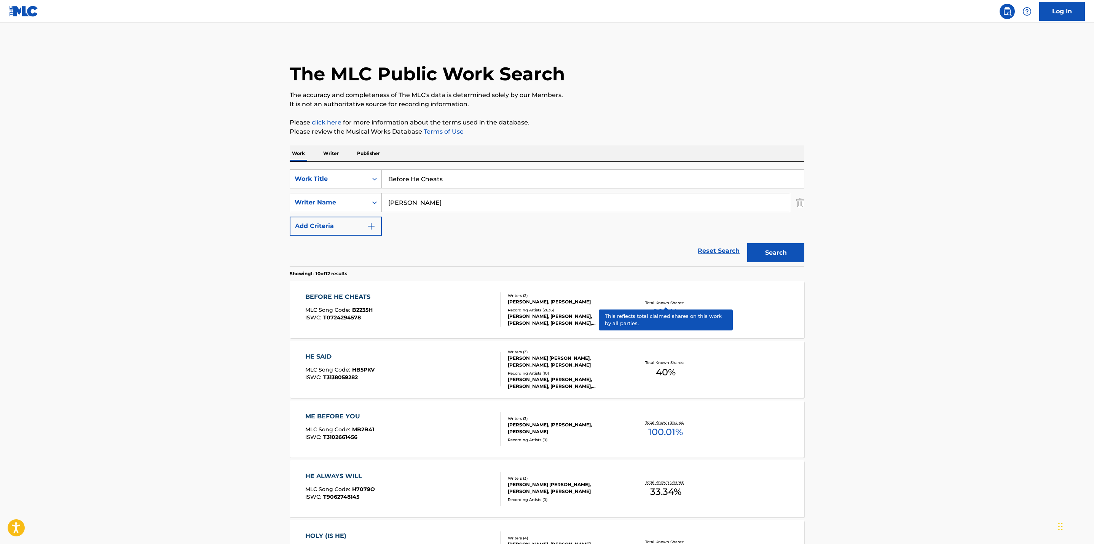
click at [653, 302] on p "Total Known Shares:" at bounding box center [665, 303] width 41 height 6
drag, startPoint x: 479, startPoint y: 172, endPoint x: 326, endPoint y: 149, distance: 154.8
click at [326, 149] on div "Work Writer Publisher SearchWithCriteriacb48d0b4-4c47-4994-ab73-3ae774df62ef Wo…" at bounding box center [547, 529] width 514 height 769
paste input "[PERSON_NAME], Take the Wheel"
type input "[PERSON_NAME], Take the Wheel"
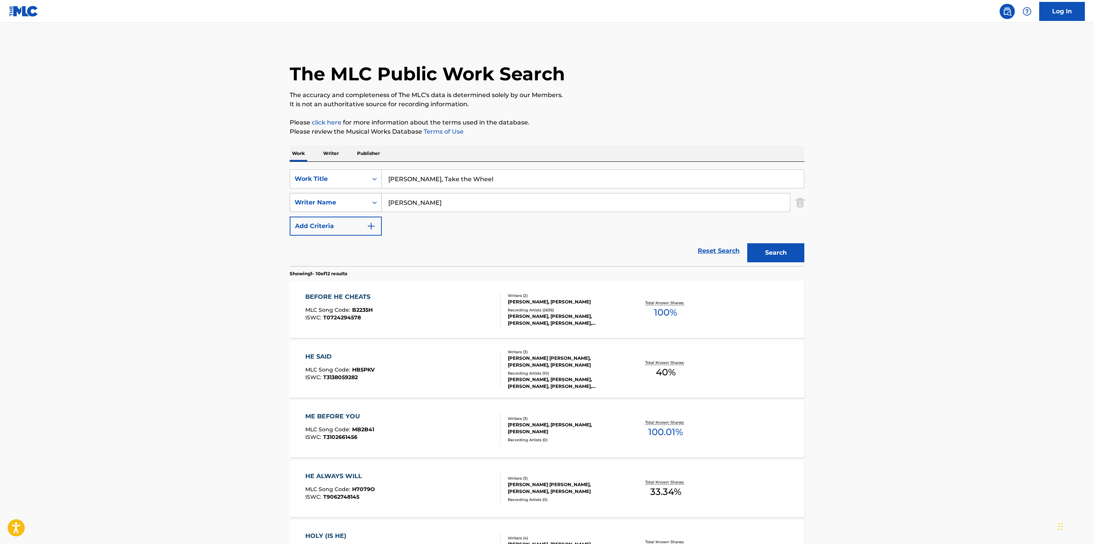
drag, startPoint x: 420, startPoint y: 203, endPoint x: 323, endPoint y: 201, distance: 97.0
click at [323, 201] on div "SearchWithCriteriaf6b803b7-c217-4e1f-ae88-9ee49a33e380 Writer Name [PERSON_NAME]" at bounding box center [547, 202] width 514 height 19
type input "[PERSON_NAME]"
click at [762, 248] on button "Search" at bounding box center [775, 252] width 57 height 19
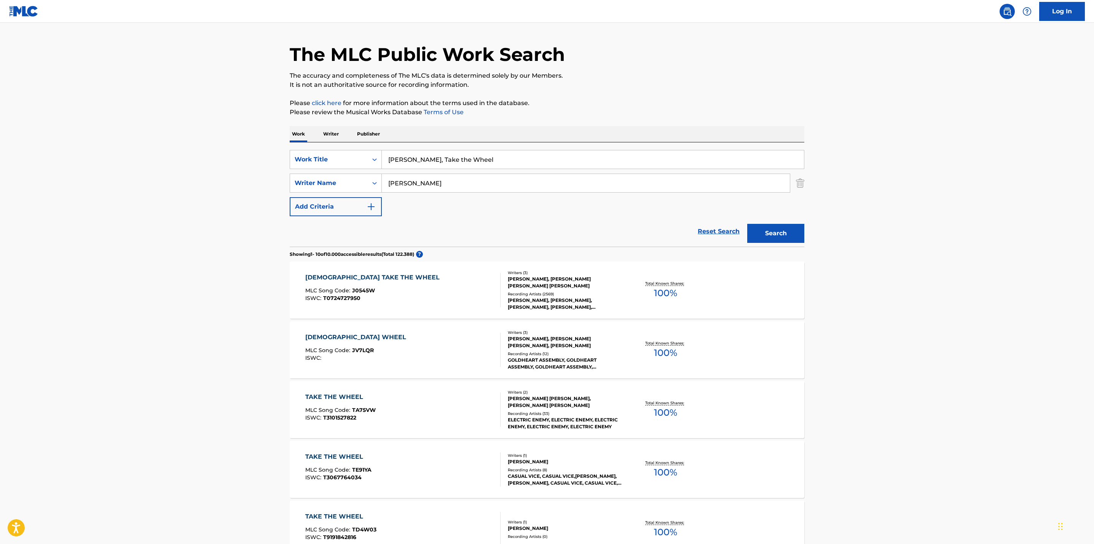
scroll to position [22, 0]
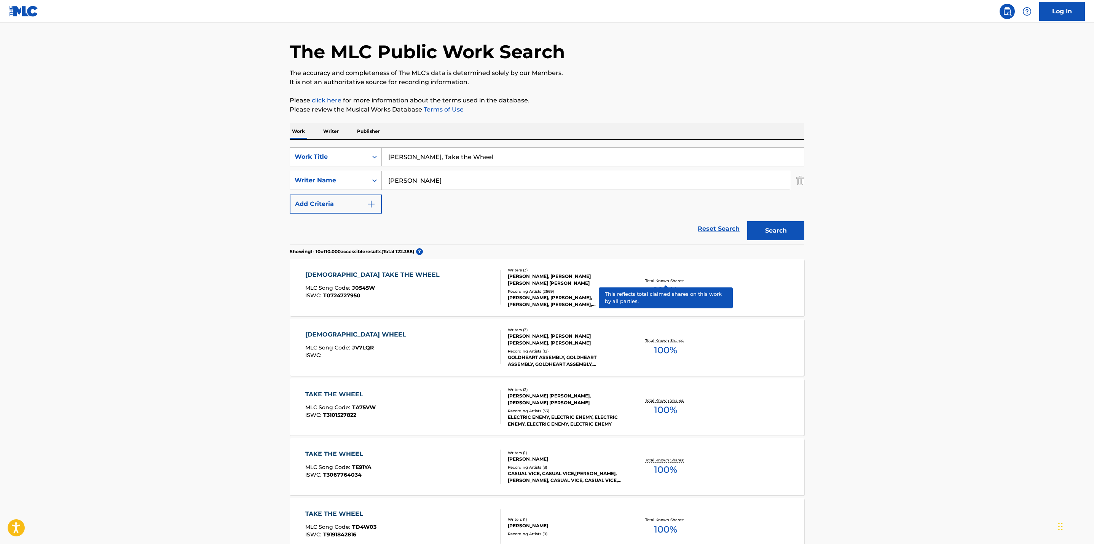
click at [649, 283] on p "Total Known Shares:" at bounding box center [665, 281] width 41 height 6
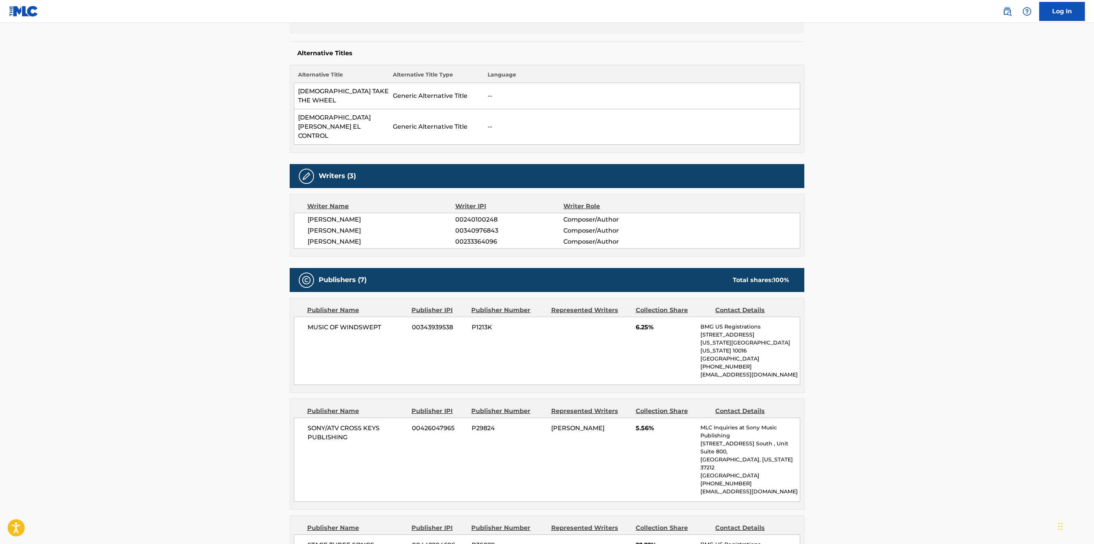
scroll to position [181, 0]
